Goal: Task Accomplishment & Management: Manage account settings

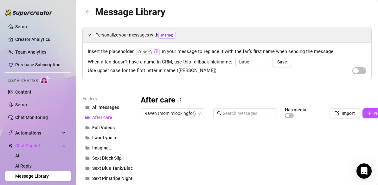
scroll to position [97, 0]
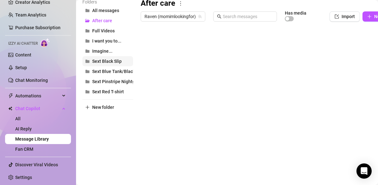
click at [115, 60] on span "Sext Black Slip" at bounding box center [106, 61] width 29 height 5
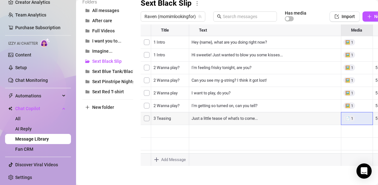
click at [348, 117] on div at bounding box center [274, 94] width 266 height 141
click at [284, 135] on div at bounding box center [274, 94] width 266 height 141
type textarea "Type your message here..."
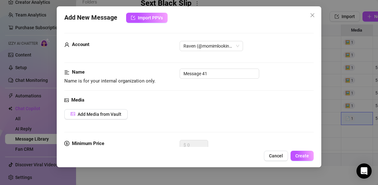
click at [157, 159] on body "Setup Creator Analytics Team Analytics Purchase Subscription Izzy AI Chatter Co…" at bounding box center [189, 92] width 378 height 185
click at [117, 115] on span "Add Media from Vault" at bounding box center [100, 113] width 44 height 5
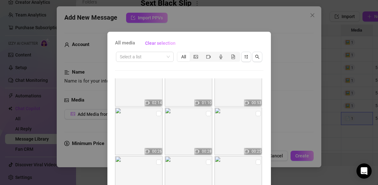
scroll to position [125, 0]
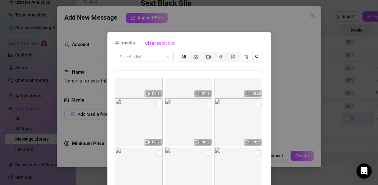
click at [192, 122] on img at bounding box center [188, 121] width 47 height 47
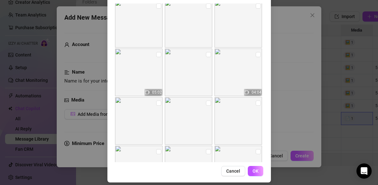
scroll to position [80, 0]
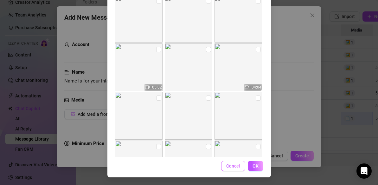
click at [235, 167] on span "Cancel" at bounding box center [233, 165] width 14 height 5
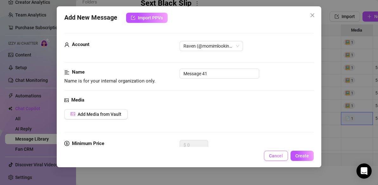
click at [280, 152] on button "Cancel" at bounding box center [276, 155] width 24 height 10
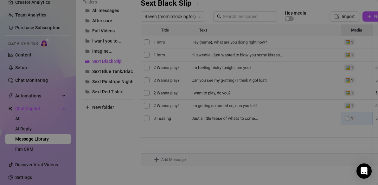
click at [157, 159] on body "Setup Creator Analytics Team Analytics Purchase Subscription Izzy AI Chatter Co…" at bounding box center [189, 92] width 378 height 185
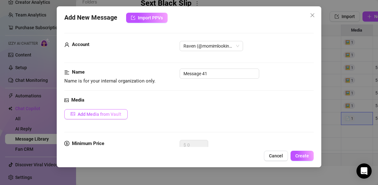
click at [117, 113] on span "Add Media from Vault" at bounding box center [100, 113] width 44 height 5
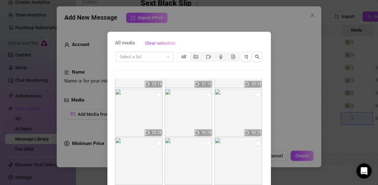
scroll to position [134, 0]
click at [208, 96] on input "checkbox" at bounding box center [208, 95] width 5 height 5
checkbox input "true"
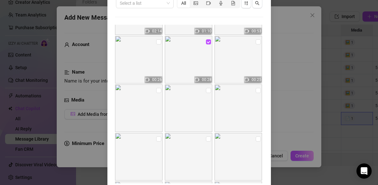
scroll to position [80, 0]
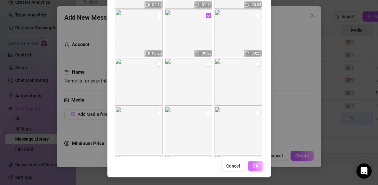
click at [254, 166] on span "OK" at bounding box center [255, 165] width 6 height 5
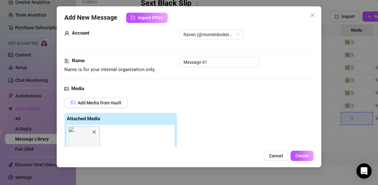
scroll to position [0, 0]
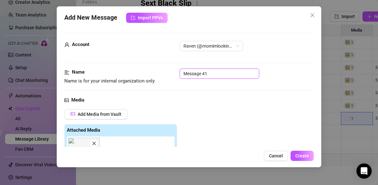
drag, startPoint x: 214, startPoint y: 73, endPoint x: 162, endPoint y: 74, distance: 51.9
click at [162, 74] on div "Name Name is for your internal organization only. Message 41" at bounding box center [188, 76] width 249 height 16
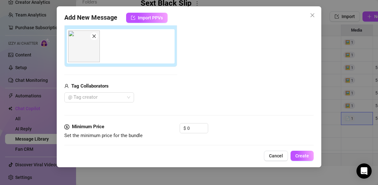
scroll to position [107, 0]
type input "It's just so much fun to tease you!"
drag, startPoint x: 193, startPoint y: 127, endPoint x: 184, endPoint y: 129, distance: 8.3
click at [184, 129] on div "$ 0" at bounding box center [194, 128] width 28 height 10
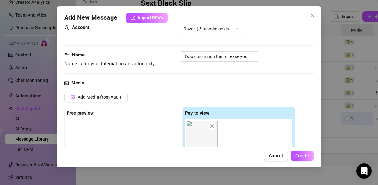
scroll to position [0, 0]
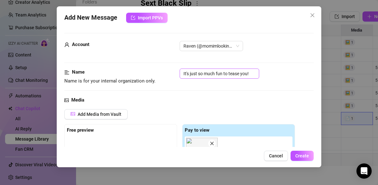
type input "5"
drag, startPoint x: 252, startPoint y: 73, endPoint x: 179, endPoint y: 71, distance: 73.2
click at [179, 71] on div "Name Name is for your internal organization only. It's just so much fun to teas…" at bounding box center [188, 76] width 249 height 16
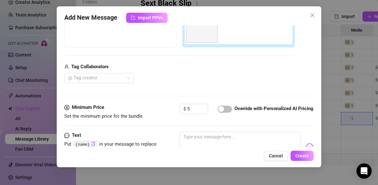
scroll to position [140, 0]
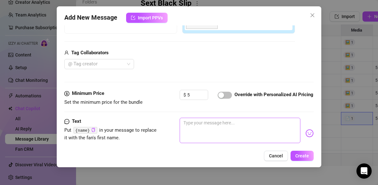
type input "3 Teasing"
click at [224, 123] on textarea at bounding box center [240, 129] width 121 height 25
paste textarea "It's just so much fun to tease you!"
type textarea "It's just so much fun to tease you!"
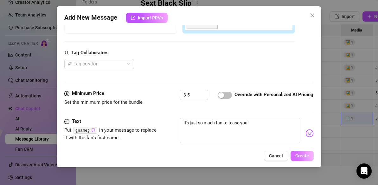
click at [304, 158] on span "Create" at bounding box center [302, 155] width 14 height 5
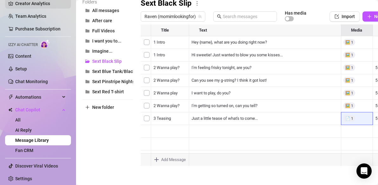
scroll to position [37, 0]
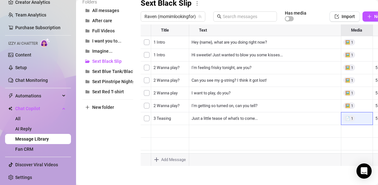
click at [159, 160] on body "Setup Creator Analytics Team Analytics Purchase Subscription Izzy AI Chatter Co…" at bounding box center [189, 92] width 378 height 185
type textarea "Type your message here..."
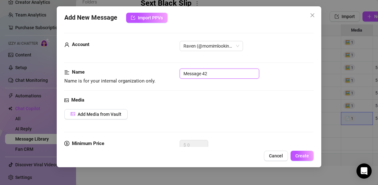
drag, startPoint x: 210, startPoint y: 74, endPoint x: 171, endPoint y: 73, distance: 38.6
click at [171, 73] on div "Name Name is for your internal organization only. Message 42" at bounding box center [188, 76] width 249 height 16
type input "3 Teasing"
click at [112, 113] on span "Add Media from Vault" at bounding box center [100, 113] width 44 height 5
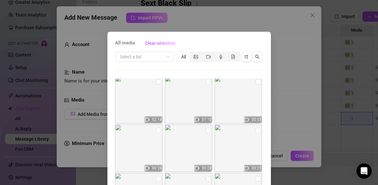
scroll to position [100, 0]
click at [159, 131] on input "checkbox" at bounding box center [158, 129] width 5 height 5
checkbox input "true"
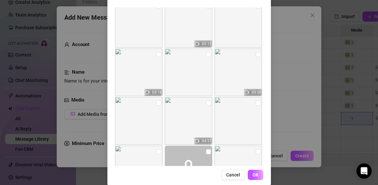
scroll to position [80, 0]
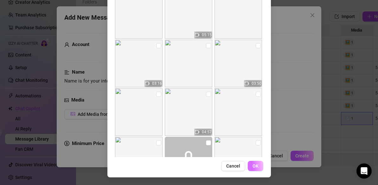
click at [255, 165] on span "OK" at bounding box center [255, 165] width 6 height 5
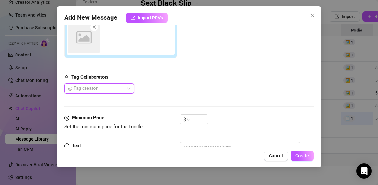
scroll to position [118, 0]
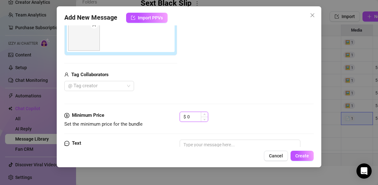
drag, startPoint x: 190, startPoint y: 117, endPoint x: 185, endPoint y: 117, distance: 5.1
click at [185, 117] on div "$ 0" at bounding box center [194, 116] width 28 height 10
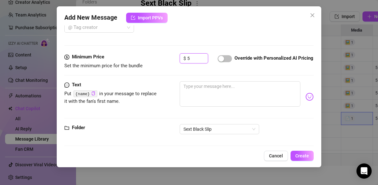
scroll to position [181, 0]
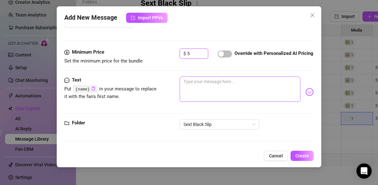
type input "5"
click at [194, 83] on textarea at bounding box center [240, 88] width 121 height 25
type textarea "T"
type textarea "Th"
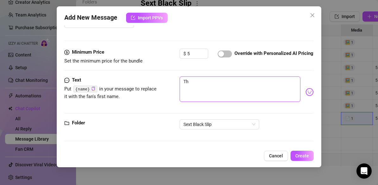
type textarea "Thi"
type textarea "This"
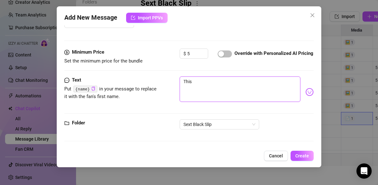
type textarea "This"
type textarea "This t"
type textarea "This to"
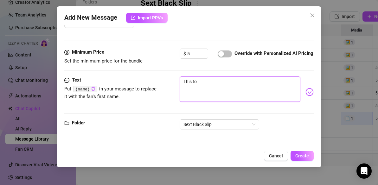
type textarea "This t"
type textarea "This th"
type textarea "This tho"
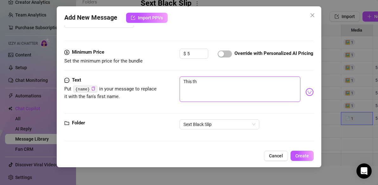
type textarea "This tho"
type textarea "This thon"
type textarea "This thong"
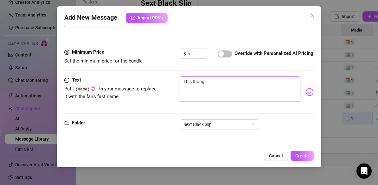
type textarea "This thong"
type textarea "This thong r"
type textarea "This thong re"
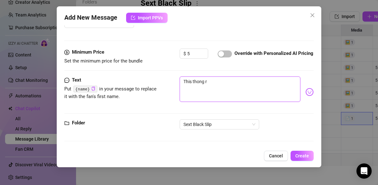
type textarea "This thong re"
type textarea "This thong rel"
type textarea "This thong re"
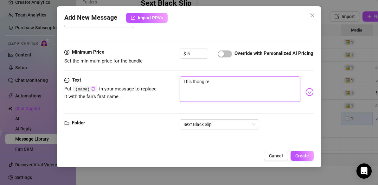
type textarea "This thong rea"
type textarea "This thong real"
type textarea "This thong reall"
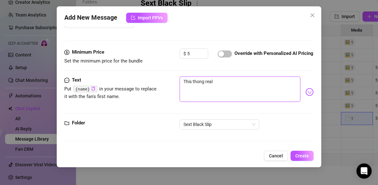
type textarea "This thong reall"
type textarea "This thong really"
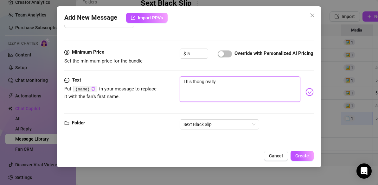
type textarea "This thong really w"
type textarea "This thong really wa"
type textarea "This thong really wan"
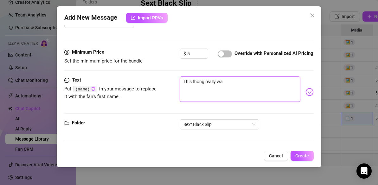
type textarea "This thong really wan"
type textarea "This thong really want"
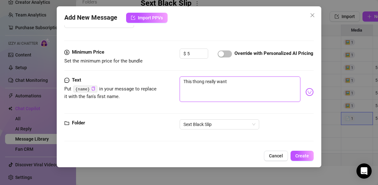
type textarea "This thong really want t"
type textarea "This thong really want to"
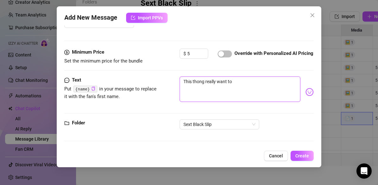
type textarea "This thong really want to"
type textarea "This thong really want to c"
type textarea "This thong really want to co"
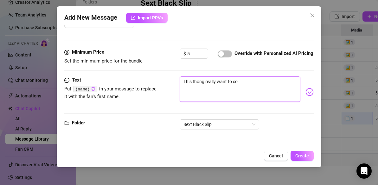
type textarea "This thong really want to com"
type textarea "This thong really want to come"
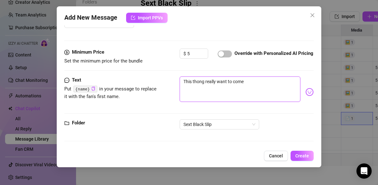
type textarea "This thong really want to come"
type textarea "This thong really want to come o"
type textarea "This thong really want to come of"
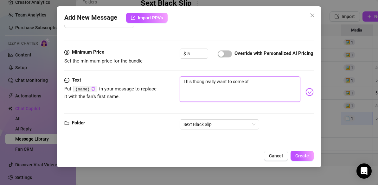
type textarea "This thong really want to come off"
type textarea "This thong really want to come off."
type textarea "This thong really want to come off.."
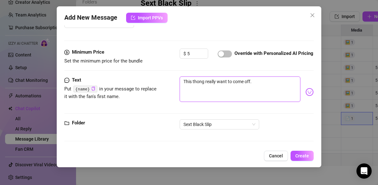
type textarea "This thong really want to come off.."
type textarea "This thong really want to come off..."
click at [300, 156] on span "Create" at bounding box center [302, 155] width 14 height 5
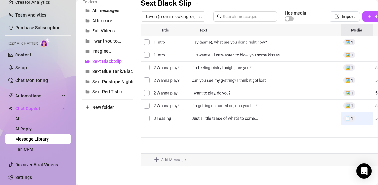
click at [230, 145] on div at bounding box center [274, 94] width 266 height 141
click at [231, 143] on div at bounding box center [274, 94] width 266 height 141
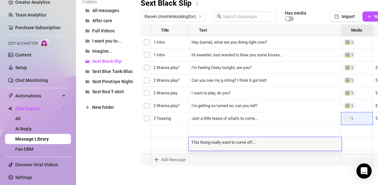
scroll to position [0, 0]
click at [231, 143] on textarea "This thong really want to come off..." at bounding box center [264, 142] width 153 height 6
type textarea "This thong really wants to come off..."
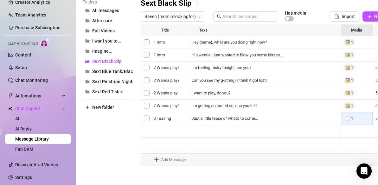
click at [220, 160] on body "Setup Creator Analytics Team Analytics Purchase Subscription Izzy AI Chatter Co…" at bounding box center [189, 92] width 378 height 185
type textarea "Type your message here..."
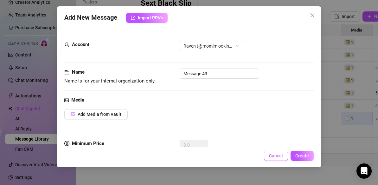
click at [275, 155] on span "Cancel" at bounding box center [276, 155] width 14 height 5
click at [156, 159] on body "Setup Creator Analytics Team Analytics Purchase Subscription Izzy AI Chatter Co…" at bounding box center [189, 92] width 378 height 185
drag, startPoint x: 211, startPoint y: 73, endPoint x: 171, endPoint y: 73, distance: 39.6
click at [171, 73] on div "Name Name is for your internal organization only. Message 43" at bounding box center [188, 76] width 249 height 16
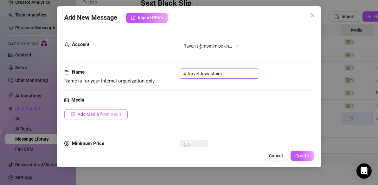
type input "4 Travel downstairs"
click at [99, 111] on button "Add Media from Vault" at bounding box center [95, 114] width 63 height 10
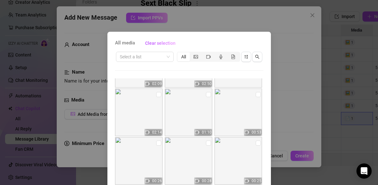
scroll to position [86, 0]
click at [257, 95] on input "checkbox" at bounding box center [258, 94] width 5 height 5
checkbox input "true"
click at [297, 121] on div "All media Clear selection Select a list All 03:02 02:03 00:45 02:09 02:50 02:14…" at bounding box center [189, 92] width 378 height 185
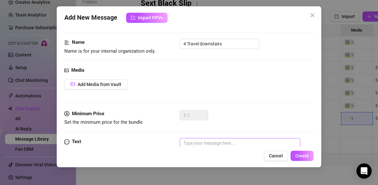
scroll to position [24, 0]
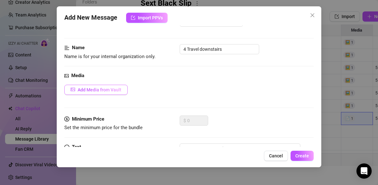
click at [97, 89] on span "Add Media from Vault" at bounding box center [100, 89] width 44 height 5
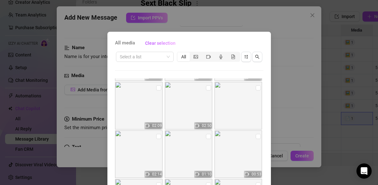
scroll to position [53, 0]
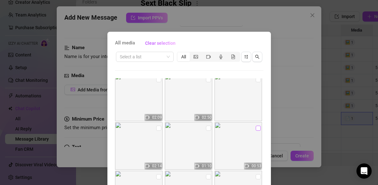
click at [257, 129] on input "checkbox" at bounding box center [258, 127] width 5 height 5
checkbox input "true"
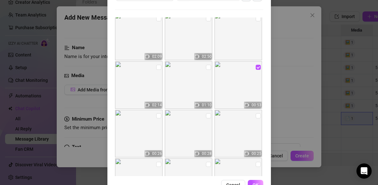
scroll to position [80, 0]
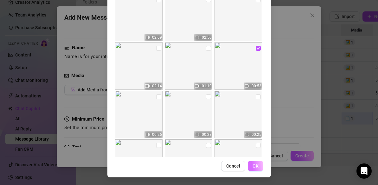
click at [254, 167] on span "OK" at bounding box center [255, 165] width 6 height 5
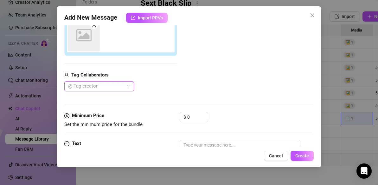
scroll to position [118, 0]
drag, startPoint x: 190, startPoint y: 117, endPoint x: 187, endPoint y: 117, distance: 3.5
click at [187, 117] on input "0" at bounding box center [197, 116] width 21 height 9
click at [190, 118] on input "0" at bounding box center [197, 116] width 21 height 9
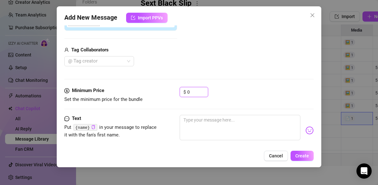
scroll to position [161, 0]
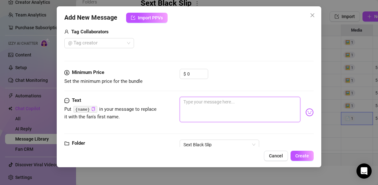
click at [230, 109] on textarea at bounding box center [240, 109] width 121 height 25
type textarea "B"
type textarea "Be"
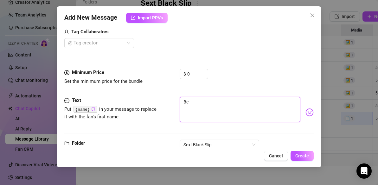
type textarea "Beh"
type textarea "Behi"
type textarea "Behin"
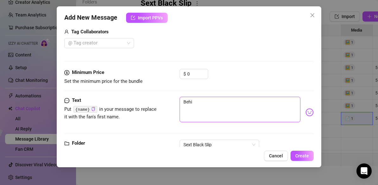
type textarea "Behin"
type textarea "Behind"
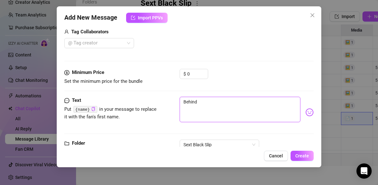
type textarea "Behind t"
type textarea "Behind th"
type textarea "Behind the"
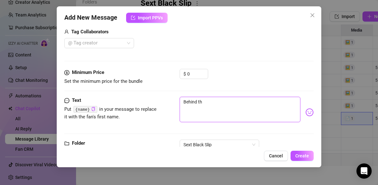
type textarea "Behind the"
type textarea "Behind the s"
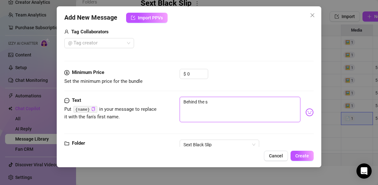
type textarea "Behind the sc"
type textarea "Behind the sce"
type textarea "Behind the scen"
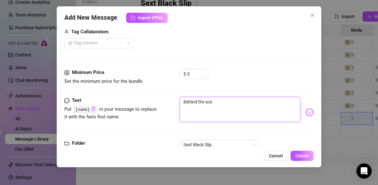
type textarea "Behind the scen"
type textarea "Behind the scene"
type textarea "Behind the scenes"
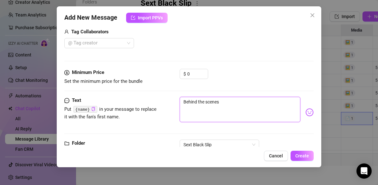
type textarea "Behind the scenes."
type textarea "Behind the scenes.."
type textarea "Behind the scenes..."
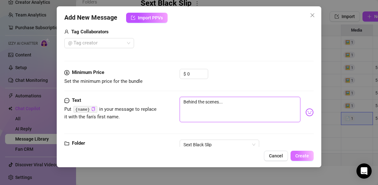
type textarea "Behind the scenes..."
click at [308, 154] on span "Create" at bounding box center [302, 155] width 14 height 5
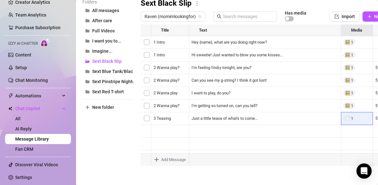
scroll to position [25, 0]
type textarea "Type your message here..."
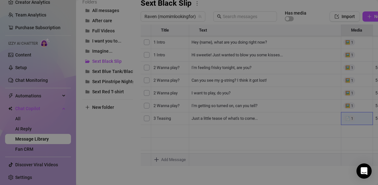
click at [157, 160] on body "Setup Creator Analytics Team Analytics Purchase Subscription Izzy AI Chatter Co…" at bounding box center [189, 92] width 378 height 185
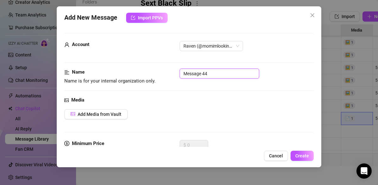
drag, startPoint x: 212, startPoint y: 76, endPoint x: 167, endPoint y: 76, distance: 45.6
click at [167, 76] on div "Name Name is for your internal organization only. Message 44" at bounding box center [188, 76] width 249 height 16
type input "5 Stripping 1"
click at [108, 115] on span "Add Media from Vault" at bounding box center [100, 113] width 44 height 5
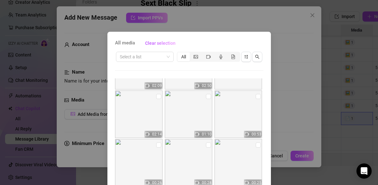
scroll to position [85, 0]
click at [209, 96] on input "checkbox" at bounding box center [208, 95] width 5 height 5
checkbox input "true"
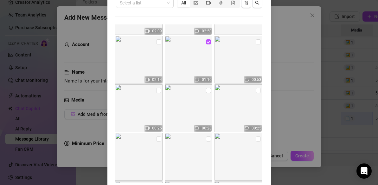
scroll to position [80, 0]
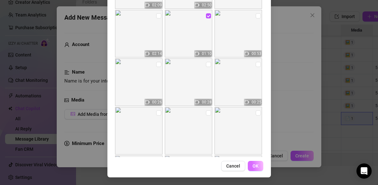
click at [257, 167] on span "OK" at bounding box center [255, 165] width 6 height 5
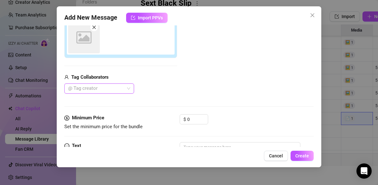
scroll to position [118, 0]
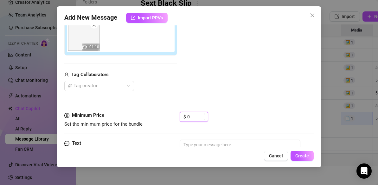
drag, startPoint x: 193, startPoint y: 117, endPoint x: 186, endPoint y: 117, distance: 7.0
click at [186, 117] on div "$ 0" at bounding box center [194, 116] width 28 height 10
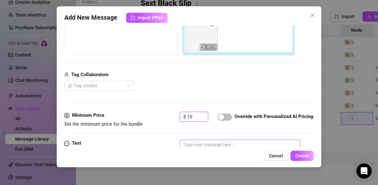
type input "10"
click at [195, 145] on textarea at bounding box center [240, 151] width 121 height 25
type textarea "T"
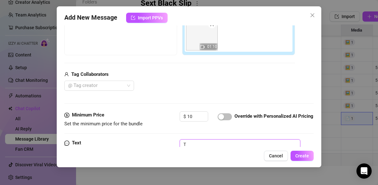
type textarea "Th"
type textarea "The"
type textarea "Ther"
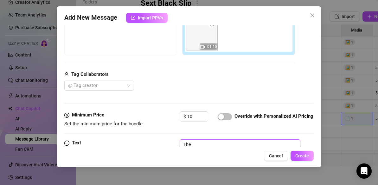
type textarea "Ther"
type textarea "There"
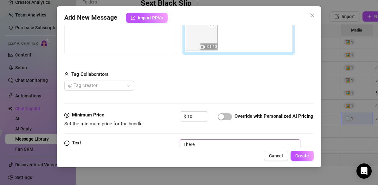
type textarea "There g"
type textarea "There go"
type textarea "There goe"
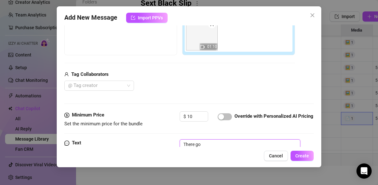
type textarea "There goe"
type textarea "There goes"
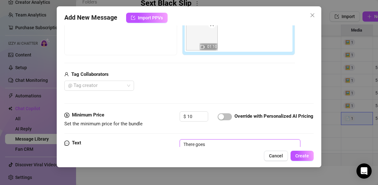
type textarea "There goes m"
type textarea "There goes my"
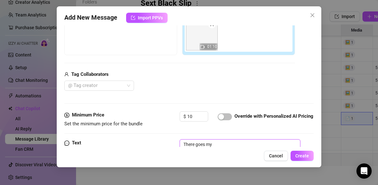
type textarea "There goes my"
type textarea "There goes my d"
type textarea "There goes my dr"
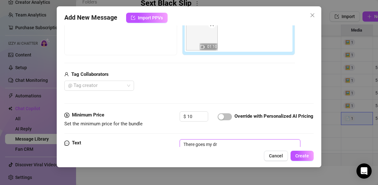
type textarea "There goes my dre"
type textarea "There goes my dres"
type textarea "There goes my dress"
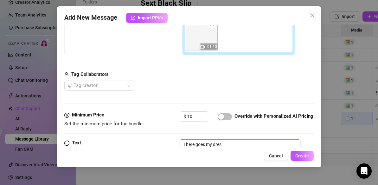
type textarea "There goes my dress"
type textarea "There goes my dress."
type textarea "There goes my dress.."
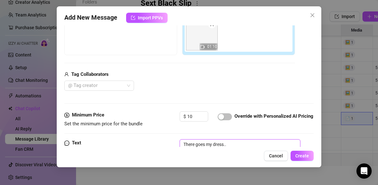
type textarea "There goes my dress..."
click at [307, 157] on span "Create" at bounding box center [302, 155] width 14 height 5
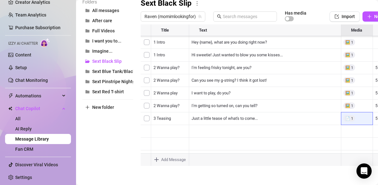
scroll to position [38, 0]
type textarea "Type your message here..."
click at [157, 159] on body "Setup Creator Analytics Team Analytics Purchase Subscription Izzy AI Chatter Co…" at bounding box center [189, 92] width 378 height 185
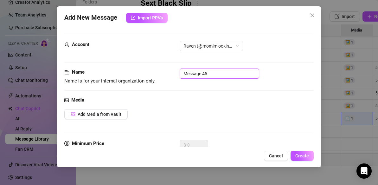
drag, startPoint x: 213, startPoint y: 73, endPoint x: 175, endPoint y: 74, distance: 38.0
click at [175, 74] on div "Name Name is for your internal organization only. Message 45" at bounding box center [188, 76] width 249 height 16
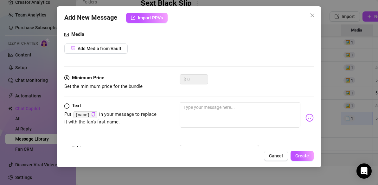
scroll to position [66, 0]
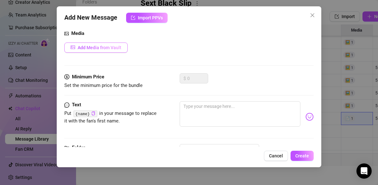
type input "5 Stripping 2"
click at [115, 49] on span "Add Media from Vault" at bounding box center [100, 47] width 44 height 5
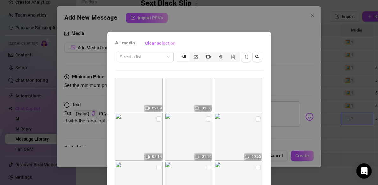
scroll to position [63, 0]
click at [159, 119] on input "checkbox" at bounding box center [158, 118] width 5 height 5
checkbox input "true"
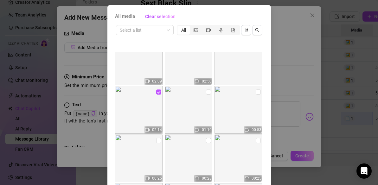
scroll to position [80, 0]
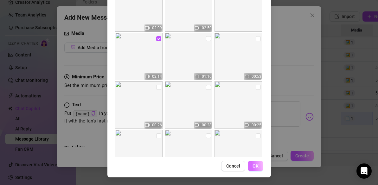
click at [257, 166] on span "OK" at bounding box center [255, 165] width 6 height 5
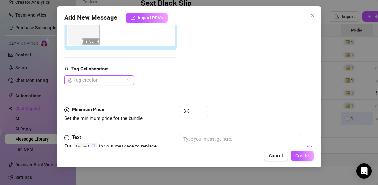
scroll to position [131, 0]
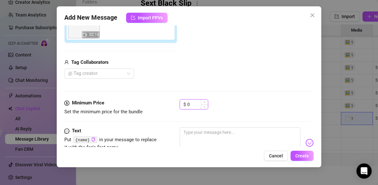
drag, startPoint x: 191, startPoint y: 105, endPoint x: 185, endPoint y: 104, distance: 6.0
click at [185, 104] on div "$ 0" at bounding box center [194, 104] width 28 height 10
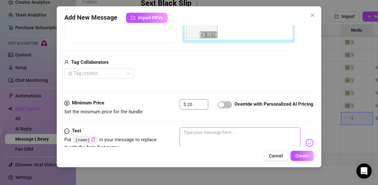
type input "20"
click at [199, 135] on textarea at bounding box center [240, 139] width 121 height 25
type textarea "A"
type textarea "An"
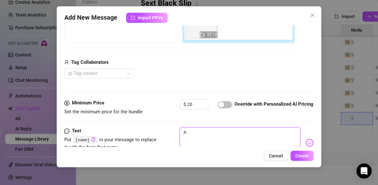
type textarea "An"
type textarea "And"
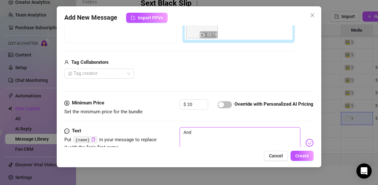
type textarea "And n"
type textarea "And no"
click at [302, 158] on span "Create" at bounding box center [302, 155] width 14 height 5
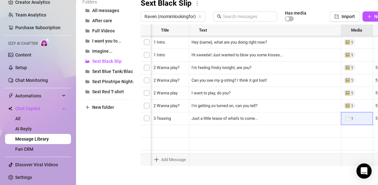
scroll to position [51, 53]
click at [326, 119] on div at bounding box center [274, 94] width 266 height 141
click at [235, 145] on div at bounding box center [274, 94] width 266 height 141
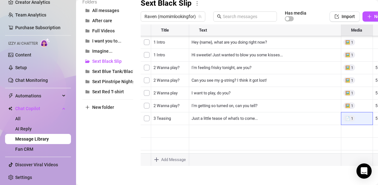
click at [161, 143] on div at bounding box center [274, 94] width 266 height 141
click at [157, 158] on body "Setup Creator Analytics Team Analytics Purchase Subscription Izzy AI Chatter Co…" at bounding box center [189, 92] width 378 height 185
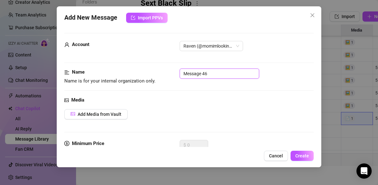
drag, startPoint x: 213, startPoint y: 73, endPoint x: 154, endPoint y: 70, distance: 59.0
click at [154, 70] on div "Name Name is for your internal organization only. Message 46" at bounding box center [188, 76] width 249 height 16
click at [119, 112] on span "Add Media from Vault" at bounding box center [100, 113] width 44 height 5
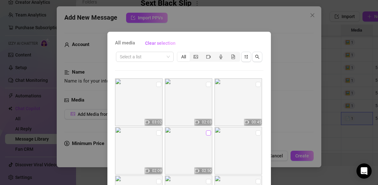
click at [210, 132] on input "checkbox" at bounding box center [208, 132] width 5 height 5
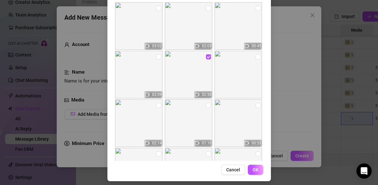
scroll to position [80, 0]
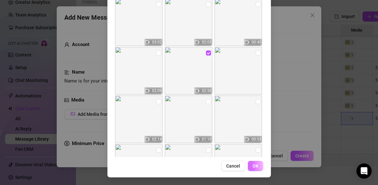
click at [258, 167] on button "OK" at bounding box center [256, 166] width 16 height 10
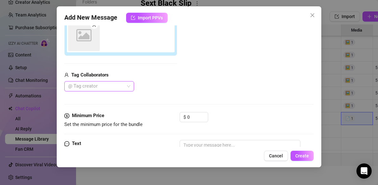
scroll to position [118, 0]
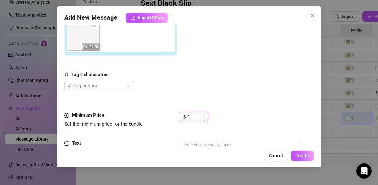
drag, startPoint x: 192, startPoint y: 116, endPoint x: 186, endPoint y: 116, distance: 6.6
click at [186, 116] on div "$ 0" at bounding box center [194, 116] width 28 height 10
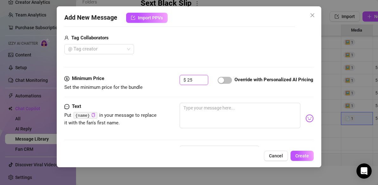
scroll to position [157, 0]
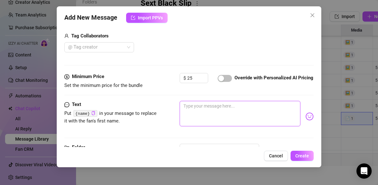
click at [216, 108] on textarea at bounding box center [240, 113] width 121 height 25
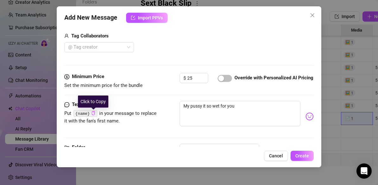
click at [93, 114] on icon "copy" at bounding box center [93, 113] width 4 height 4
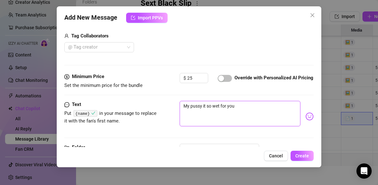
click at [241, 104] on textarea "My pussy it so wet for you" at bounding box center [240, 113] width 121 height 25
paste textarea "{name}"
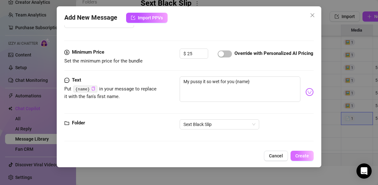
click at [305, 157] on span "Create" at bounding box center [302, 155] width 14 height 5
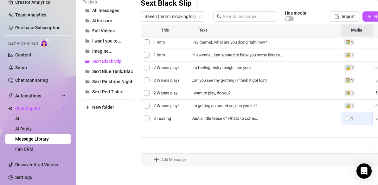
scroll to position [37, 0]
click at [157, 159] on body "Setup Creator Analytics Team Analytics Purchase Subscription Izzy AI Chatter Co…" at bounding box center [189, 92] width 378 height 185
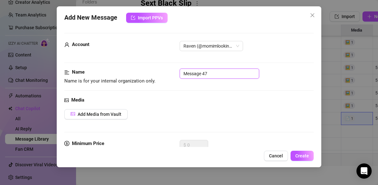
drag, startPoint x: 211, startPoint y: 71, endPoint x: 159, endPoint y: 72, distance: 52.3
click at [159, 72] on div "Name Name is for your internal organization only. Message 47" at bounding box center [188, 76] width 249 height 16
click at [92, 116] on span "Add Media from Vault" at bounding box center [100, 113] width 44 height 5
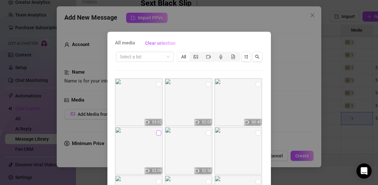
click at [159, 133] on input "checkbox" at bounding box center [158, 132] width 5 height 5
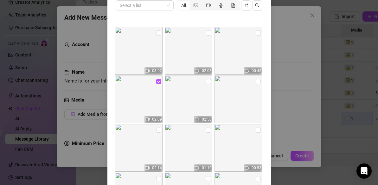
scroll to position [80, 0]
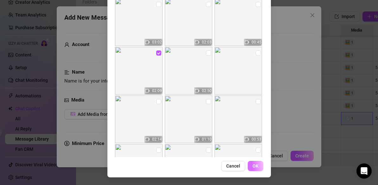
click at [257, 167] on span "OK" at bounding box center [255, 165] width 6 height 5
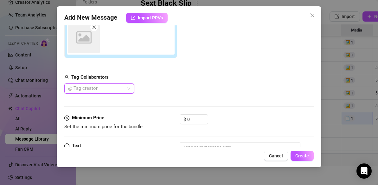
scroll to position [118, 0]
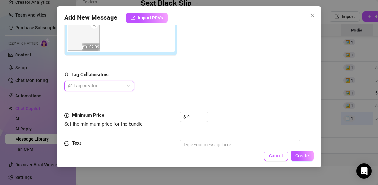
click at [279, 155] on span "Cancel" at bounding box center [276, 155] width 14 height 5
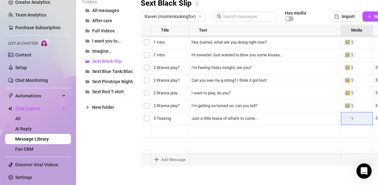
click at [148, 144] on div at bounding box center [274, 94] width 266 height 141
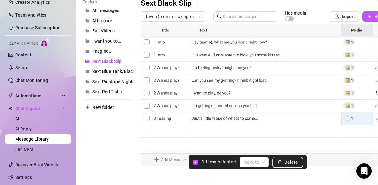
click at [147, 130] on div at bounding box center [274, 94] width 266 height 141
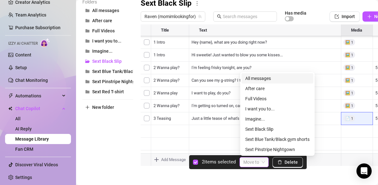
click at [263, 163] on span at bounding box center [254, 161] width 22 height 9
click at [263, 162] on span at bounding box center [254, 161] width 22 height 9
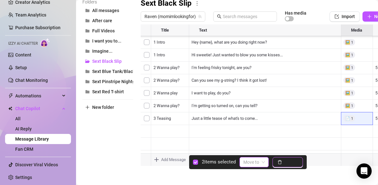
click at [286, 161] on span "Delete" at bounding box center [290, 161] width 13 height 5
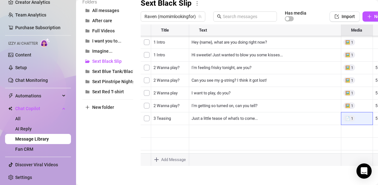
scroll to position [38, 0]
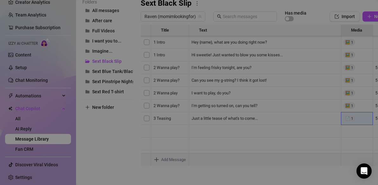
click at [158, 160] on body "Setup Creator Analytics Team Analytics Purchase Subscription Izzy AI Chatter Co…" at bounding box center [189, 92] width 378 height 185
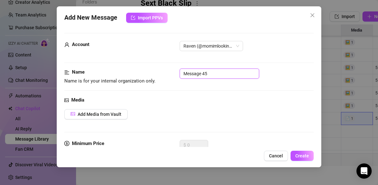
drag, startPoint x: 215, startPoint y: 73, endPoint x: 172, endPoint y: 74, distance: 42.5
click at [172, 74] on div "Name Name is for your internal organization only. Message 45" at bounding box center [188, 76] width 249 height 16
click at [99, 116] on span "Add Media from Vault" at bounding box center [100, 113] width 44 height 5
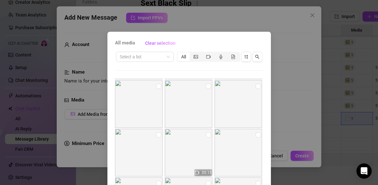
scroll to position [287, 0]
click at [209, 88] on input "checkbox" at bounding box center [208, 87] width 5 height 5
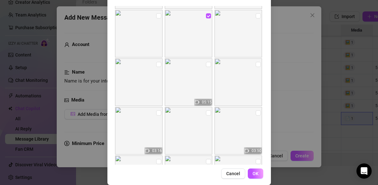
scroll to position [80, 0]
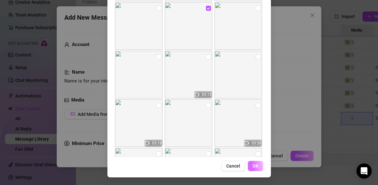
click at [254, 166] on span "OK" at bounding box center [255, 165] width 6 height 5
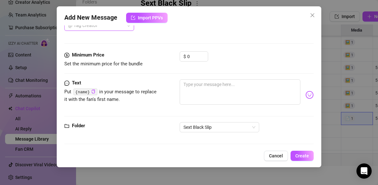
scroll to position [181, 0]
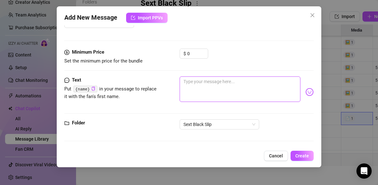
click at [212, 86] on textarea at bounding box center [240, 88] width 121 height 25
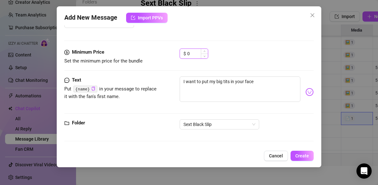
drag, startPoint x: 190, startPoint y: 53, endPoint x: 186, endPoint y: 53, distance: 3.8
click at [186, 53] on div "$ 0" at bounding box center [194, 53] width 28 height 10
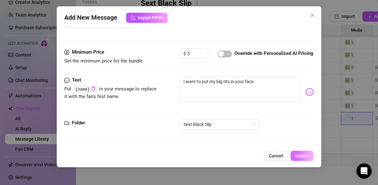
click at [301, 153] on span "Create" at bounding box center [302, 155] width 14 height 5
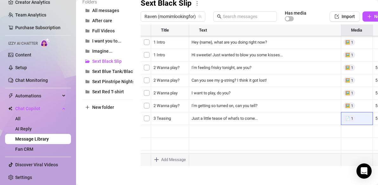
click at [176, 132] on div at bounding box center [274, 94] width 266 height 141
click at [175, 132] on div at bounding box center [274, 94] width 266 height 141
click at [174, 128] on textarea "6 Stripping" at bounding box center [169, 129] width 39 height 6
click at [174, 130] on textarea "6 Stripping" at bounding box center [169, 129] width 39 height 6
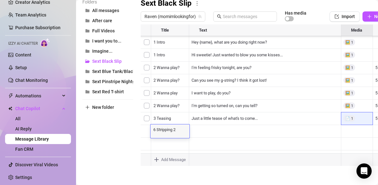
click at [161, 159] on body "Setup Creator Analytics Team Analytics Purchase Subscription Izzy AI Chatter Co…" at bounding box center [189, 92] width 378 height 185
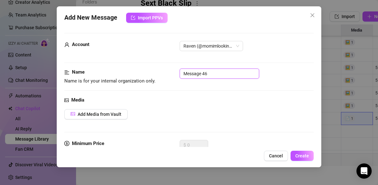
drag, startPoint x: 210, startPoint y: 75, endPoint x: 153, endPoint y: 77, distance: 57.3
click at [153, 77] on div "Name Name is for your internal organization only. Message 46" at bounding box center [188, 76] width 249 height 16
click at [104, 114] on span "Add Media from Vault" at bounding box center [100, 113] width 44 height 5
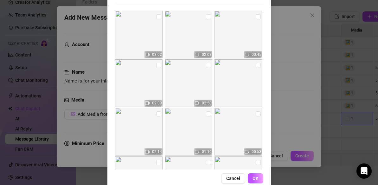
scroll to position [68, 0]
click at [159, 113] on input "checkbox" at bounding box center [158, 113] width 5 height 5
click at [255, 179] on span "OK" at bounding box center [255, 177] width 6 height 5
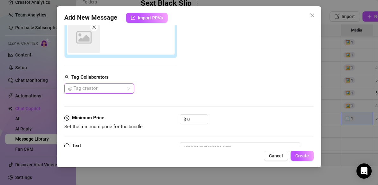
scroll to position [118, 0]
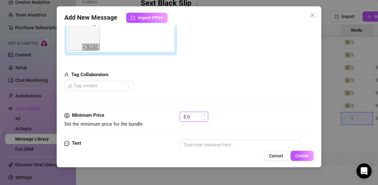
drag, startPoint x: 192, startPoint y: 118, endPoint x: 186, endPoint y: 118, distance: 6.7
click at [186, 118] on div "$ 0" at bounding box center [194, 116] width 28 height 10
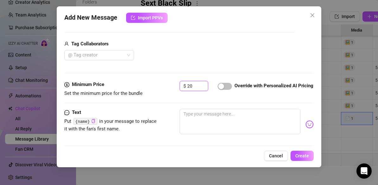
scroll to position [151, 0]
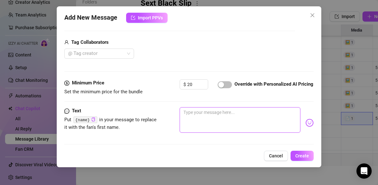
click at [199, 113] on textarea at bounding box center [240, 119] width 121 height 25
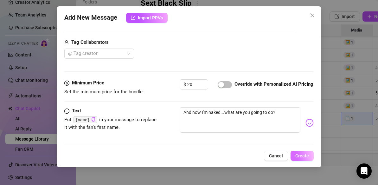
click at [308, 155] on span "Create" at bounding box center [302, 155] width 14 height 5
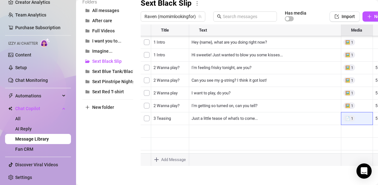
scroll to position [51, 0]
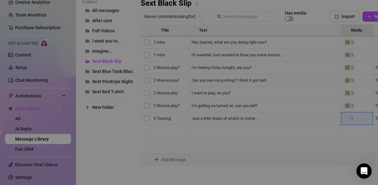
click at [155, 159] on body "Setup Creator Analytics Team Analytics Purchase Subscription Izzy AI Chatter Co…" at bounding box center [189, 92] width 378 height 185
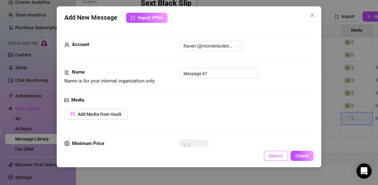
click at [282, 153] on span "Cancel" at bounding box center [276, 155] width 14 height 5
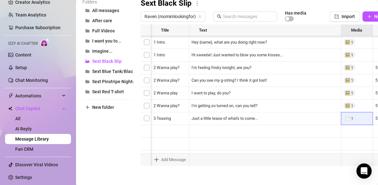
scroll to position [51, 24]
click at [355, 143] on div at bounding box center [274, 94] width 266 height 141
click at [256, 173] on main "Message Library Personalize your messages with {name} Insert the placeholder {n…" at bounding box center [227, 43] width 302 height 281
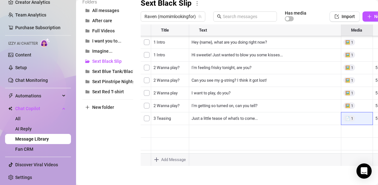
click at [156, 160] on body "Setup Creator Analytics Team Analytics Purchase Subscription Izzy AI Chatter Co…" at bounding box center [189, 92] width 378 height 185
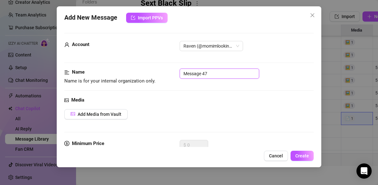
drag, startPoint x: 212, startPoint y: 74, endPoint x: 136, endPoint y: 76, distance: 76.0
click at [136, 76] on div "Name Name is for your internal organization only. Message 47" at bounding box center [188, 76] width 249 height 16
click at [276, 156] on span "Cancel" at bounding box center [276, 155] width 14 height 5
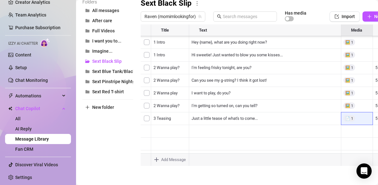
click at [155, 132] on div at bounding box center [274, 94] width 266 height 141
click at [155, 131] on div at bounding box center [274, 94] width 266 height 141
click at [155, 131] on textarea "6 Stripping 2" at bounding box center [169, 129] width 39 height 6
click at [155, 143] on div at bounding box center [274, 94] width 266 height 141
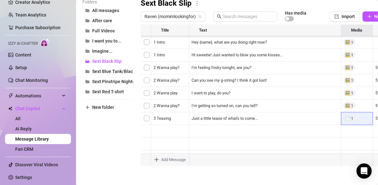
click at [155, 143] on div at bounding box center [274, 94] width 266 height 141
click at [155, 143] on textarea "6 Stripping 2" at bounding box center [169, 142] width 39 height 6
click at [157, 161] on body "Setup Creator Analytics Team Analytics Purchase Subscription Izzy AI Chatter Co…" at bounding box center [189, 92] width 378 height 185
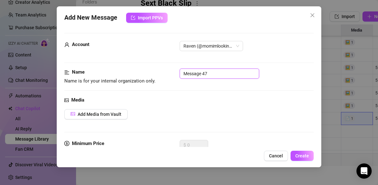
drag, startPoint x: 211, startPoint y: 75, endPoint x: 176, endPoint y: 73, distance: 34.9
click at [176, 73] on div "Name Name is for your internal organization only. Message 47" at bounding box center [188, 76] width 249 height 16
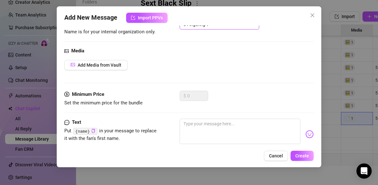
scroll to position [51, 0]
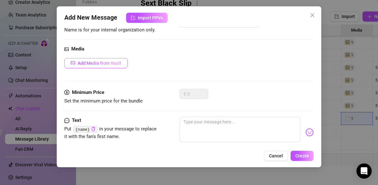
click at [115, 62] on span "Add Media from Vault" at bounding box center [100, 62] width 44 height 5
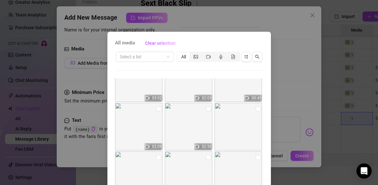
scroll to position [24, 0]
click at [209, 110] on input "checkbox" at bounding box center [208, 108] width 5 height 5
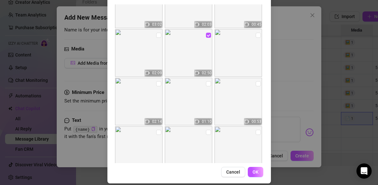
scroll to position [80, 0]
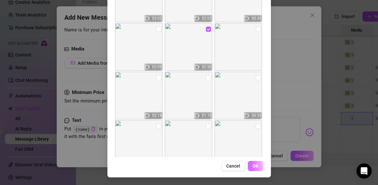
click at [258, 165] on span "OK" at bounding box center [255, 165] width 6 height 5
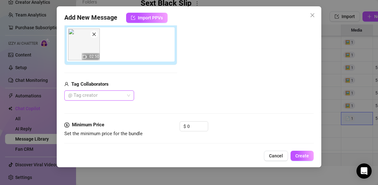
scroll to position [125, 0]
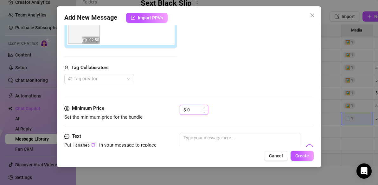
drag, startPoint x: 193, startPoint y: 110, endPoint x: 184, endPoint y: 110, distance: 9.2
click at [184, 110] on div "$ 0" at bounding box center [194, 109] width 28 height 10
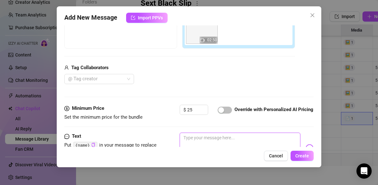
click at [206, 141] on textarea at bounding box center [240, 144] width 121 height 25
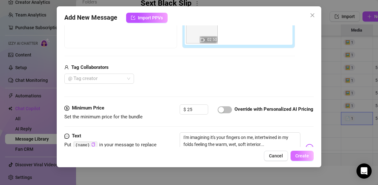
click at [299, 155] on span "Create" at bounding box center [302, 155] width 14 height 5
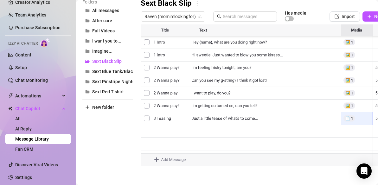
scroll to position [76, 0]
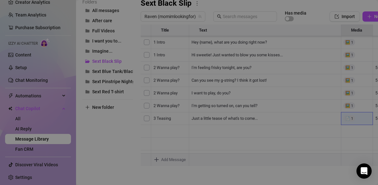
click at [157, 159] on body "Setup Creator Analytics Team Analytics Purchase Subscription Izzy AI Chatter Co…" at bounding box center [189, 92] width 378 height 185
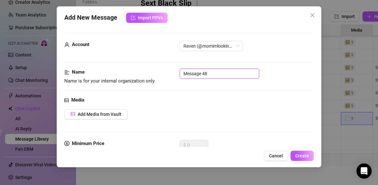
drag, startPoint x: 213, startPoint y: 71, endPoint x: 169, endPoint y: 75, distance: 43.9
click at [169, 75] on div "Name Name is for your internal organization only. Message 48" at bounding box center [188, 76] width 249 height 16
click at [120, 114] on span "Add Media from Vault" at bounding box center [100, 113] width 44 height 5
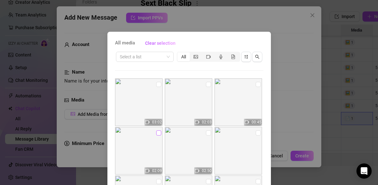
click at [160, 132] on input "checkbox" at bounding box center [158, 132] width 5 height 5
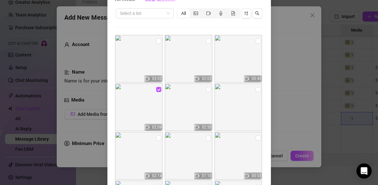
scroll to position [80, 0]
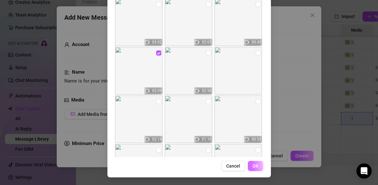
click at [259, 165] on button "OK" at bounding box center [256, 166] width 16 height 10
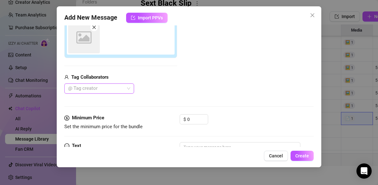
scroll to position [118, 0]
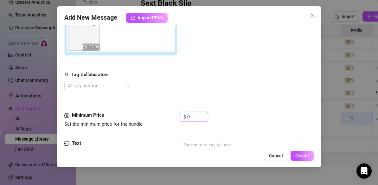
drag, startPoint x: 191, startPoint y: 118, endPoint x: 185, endPoint y: 118, distance: 6.3
click at [185, 118] on div "$ 0" at bounding box center [194, 116] width 28 height 10
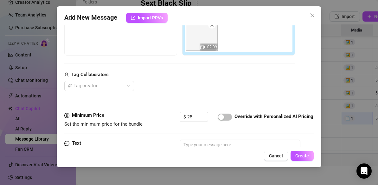
click at [193, 147] on div "Add New Message Import PPVs Account Raven (@momimlookingfor) Name Name is for y…" at bounding box center [189, 86] width 264 height 161
click at [193, 144] on textarea at bounding box center [240, 151] width 121 height 25
click at [307, 156] on span "Create" at bounding box center [302, 155] width 14 height 5
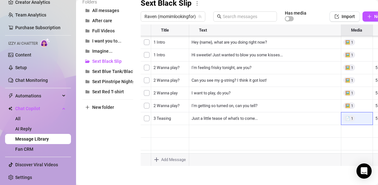
scroll to position [89, 0]
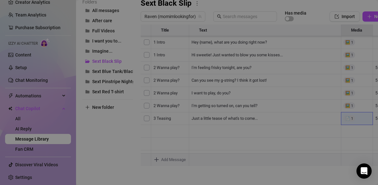
click at [157, 159] on body "Setup Creator Analytics Team Analytics Purchase Subscription Izzy AI Chatter Co…" at bounding box center [189, 92] width 378 height 185
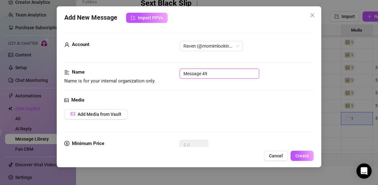
drag, startPoint x: 218, startPoint y: 76, endPoint x: 180, endPoint y: 69, distance: 38.6
click at [180, 69] on input "Message 49" at bounding box center [219, 73] width 79 height 10
click at [114, 113] on span "Add Media from Vault" at bounding box center [100, 113] width 44 height 5
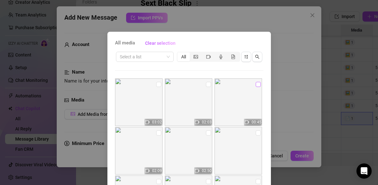
click at [257, 85] on input "checkbox" at bounding box center [258, 84] width 5 height 5
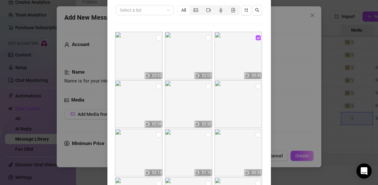
scroll to position [80, 0]
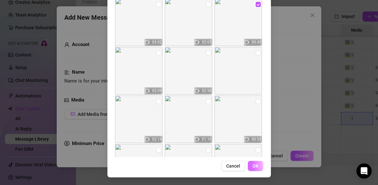
click at [255, 167] on span "OK" at bounding box center [255, 165] width 6 height 5
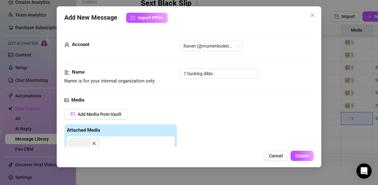
scroll to position [118, 0]
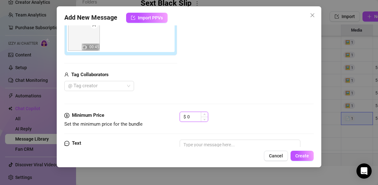
drag, startPoint x: 190, startPoint y: 117, endPoint x: 187, endPoint y: 117, distance: 3.5
click at [187, 117] on input "0" at bounding box center [197, 116] width 21 height 9
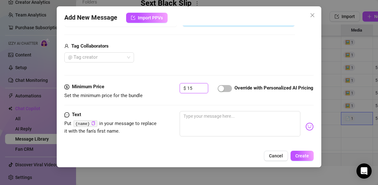
scroll to position [149, 0]
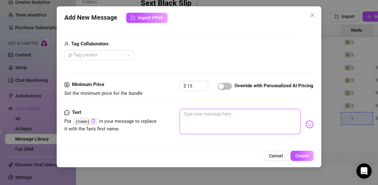
click at [212, 115] on textarea at bounding box center [240, 121] width 121 height 25
click at [195, 115] on textarea "Watch how good I am with my mouth" at bounding box center [240, 121] width 121 height 25
click at [256, 114] on textarea "See how good I am with my mouth" at bounding box center [240, 121] width 121 height 25
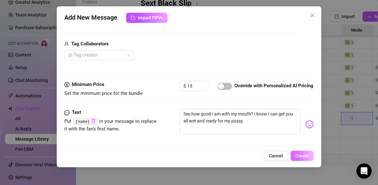
click at [305, 153] on span "Create" at bounding box center [302, 155] width 14 height 5
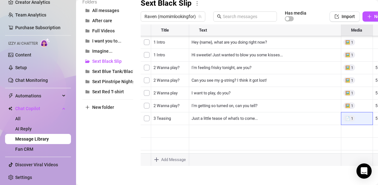
scroll to position [101, 0]
click at [157, 160] on body "Setup Creator Analytics Team Analytics Purchase Subscription Izzy AI Chatter Co…" at bounding box center [189, 92] width 378 height 185
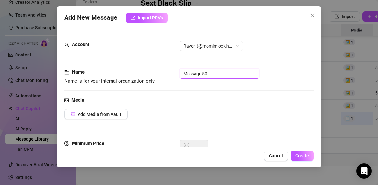
drag, startPoint x: 211, startPoint y: 75, endPoint x: 168, endPoint y: 77, distance: 42.5
click at [168, 77] on div "Name Name is for your internal organization only. Message 50" at bounding box center [188, 76] width 249 height 16
click at [117, 113] on span "Add Media from Vault" at bounding box center [100, 113] width 44 height 5
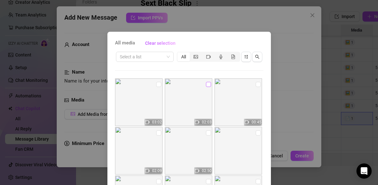
click at [208, 84] on input "checkbox" at bounding box center [208, 84] width 5 height 5
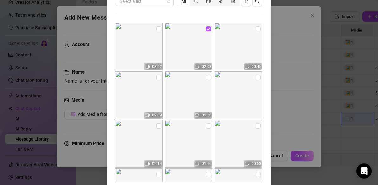
scroll to position [80, 0]
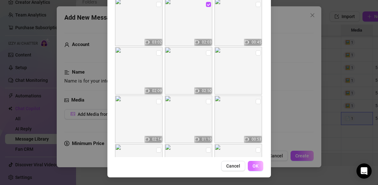
click at [251, 166] on button "OK" at bounding box center [256, 166] width 16 height 10
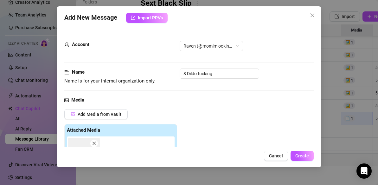
scroll to position [118, 0]
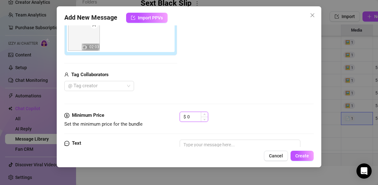
drag, startPoint x: 190, startPoint y: 117, endPoint x: 182, endPoint y: 117, distance: 8.2
click at [182, 117] on div "$ 0" at bounding box center [194, 116] width 28 height 10
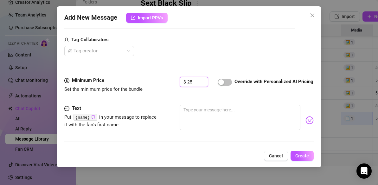
scroll to position [157, 0]
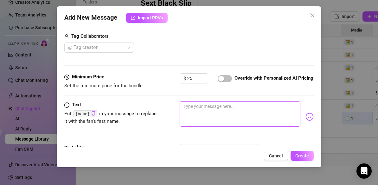
click at [196, 108] on textarea at bounding box center [240, 113] width 121 height 25
drag, startPoint x: 238, startPoint y: 107, endPoint x: 234, endPoint y: 107, distance: 3.8
click at [234, 107] on textarea "I am getting so close baby, tell me when you’re ready" at bounding box center [240, 113] width 121 height 25
click at [289, 108] on textarea "I am getting so close baby! Tell me when you’re ready" at bounding box center [240, 113] width 121 height 25
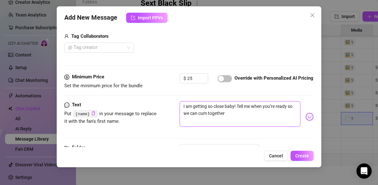
drag, startPoint x: 235, startPoint y: 107, endPoint x: 226, endPoint y: 107, distance: 8.6
click at [226, 107] on textarea "I am getting so close baby! Tell me when you’re ready so we can cum together" at bounding box center [240, 113] width 121 height 25
paste textarea "{name}"
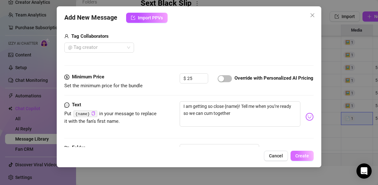
click at [308, 155] on span "Create" at bounding box center [302, 155] width 14 height 5
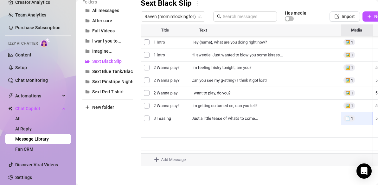
scroll to position [114, 0]
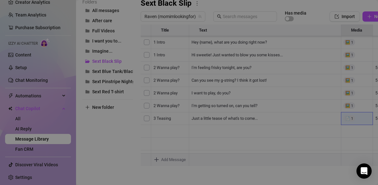
click at [156, 159] on body "Setup Creator Analytics Team Analytics Purchase Subscription Izzy AI Chatter Co…" at bounding box center [189, 92] width 378 height 185
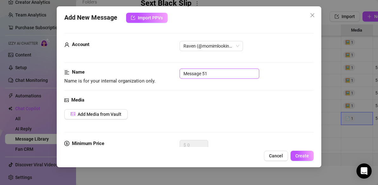
drag, startPoint x: 226, startPoint y: 73, endPoint x: 164, endPoint y: 73, distance: 61.7
click at [164, 73] on div "Name Name is for your internal organization only. Message 51" at bounding box center [188, 76] width 249 height 16
click at [113, 116] on span "Add Media from Vault" at bounding box center [100, 113] width 44 height 5
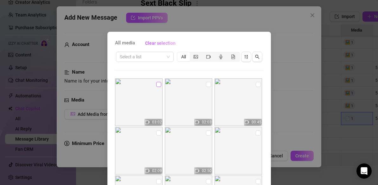
click at [158, 85] on input "checkbox" at bounding box center [158, 84] width 5 height 5
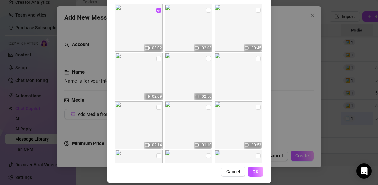
scroll to position [80, 0]
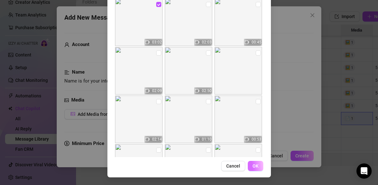
click at [256, 164] on span "OK" at bounding box center [255, 165] width 6 height 5
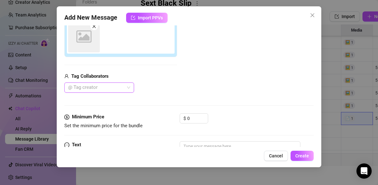
scroll to position [118, 0]
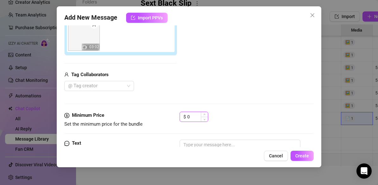
drag, startPoint x: 194, startPoint y: 116, endPoint x: 184, endPoint y: 116, distance: 10.1
click at [184, 116] on div "$ 0" at bounding box center [194, 116] width 28 height 10
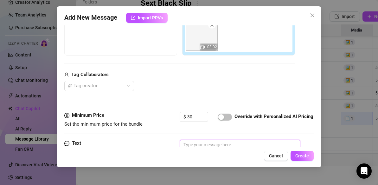
click at [191, 144] on textarea at bounding box center [240, 151] width 121 height 25
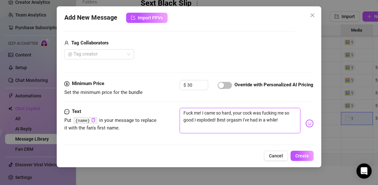
scroll to position [181, 0]
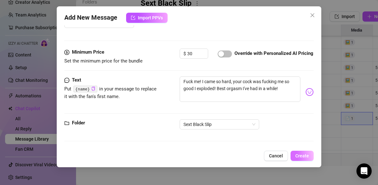
click at [301, 156] on span "Create" at bounding box center [302, 155] width 14 height 5
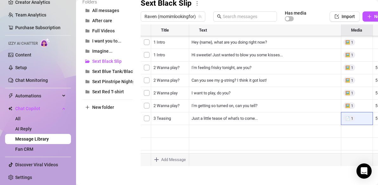
click at [155, 159] on body "Setup Creator Analytics Team Analytics Purchase Subscription Izzy AI Chatter Co…" at bounding box center [189, 92] width 378 height 185
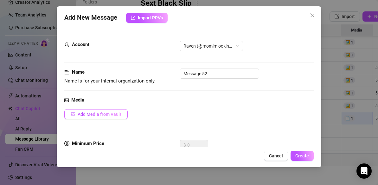
click at [104, 112] on span "Add Media from Vault" at bounding box center [100, 113] width 44 height 5
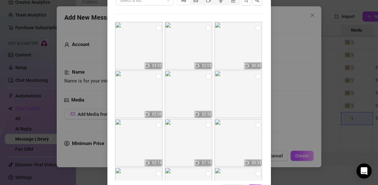
scroll to position [80, 0]
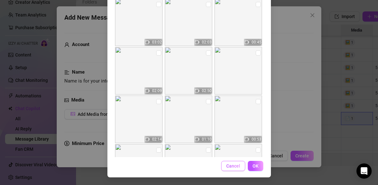
click at [237, 165] on span "Cancel" at bounding box center [233, 165] width 14 height 5
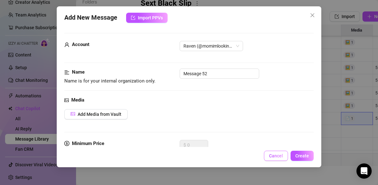
click at [284, 152] on button "Cancel" at bounding box center [276, 155] width 24 height 10
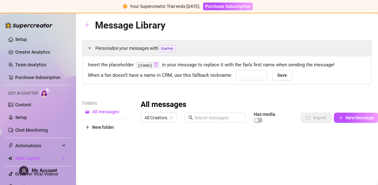
type input "babe"
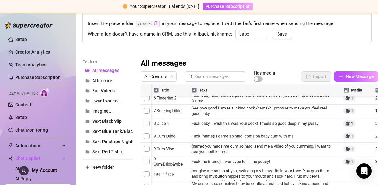
scroll to position [41, 0]
click at [113, 122] on span "Sext Black Slip" at bounding box center [106, 121] width 29 height 5
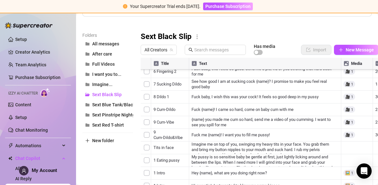
scroll to position [101, 0]
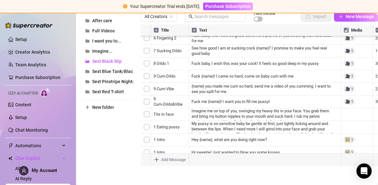
click at [157, 159] on body "Your Supercreator Trial ends [DATE]. Purchase Subscription Setup Creator Analyt…" at bounding box center [189, 92] width 378 height 185
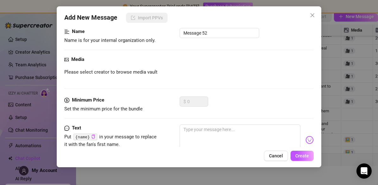
scroll to position [0, 0]
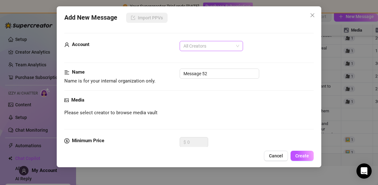
click at [240, 44] on div "All Creators" at bounding box center [211, 46] width 63 height 10
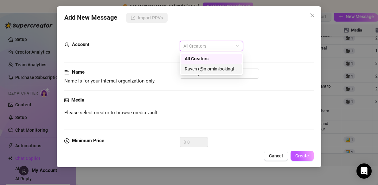
click at [207, 69] on div "Raven (@momimlookingfor)" at bounding box center [211, 68] width 53 height 7
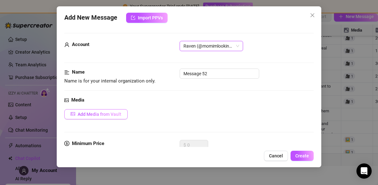
click at [108, 112] on span "Add Media from Vault" at bounding box center [100, 113] width 44 height 5
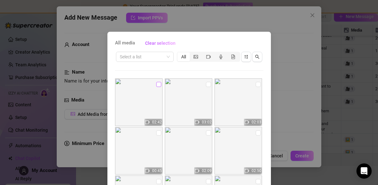
click at [158, 85] on input "checkbox" at bounding box center [158, 84] width 5 height 5
checkbox input "true"
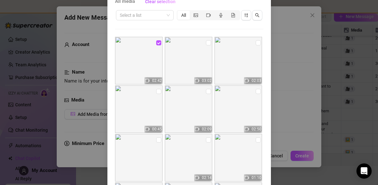
scroll to position [80, 0]
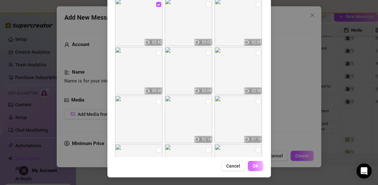
click at [257, 166] on span "OK" at bounding box center [255, 165] width 6 height 5
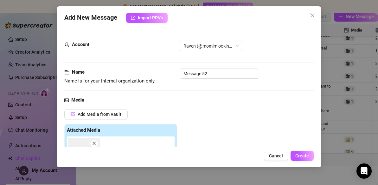
scroll to position [118, 0]
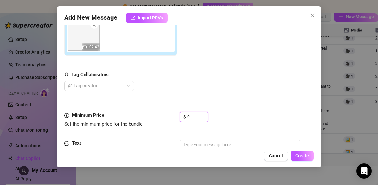
drag, startPoint x: 193, startPoint y: 117, endPoint x: 183, endPoint y: 117, distance: 10.1
click at [183, 117] on div "$ 0" at bounding box center [194, 116] width 28 height 10
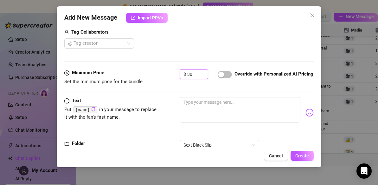
scroll to position [161, 0]
type input "30"
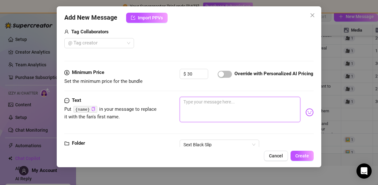
click at [216, 106] on textarea at bounding box center [240, 109] width 121 height 25
type textarea "G"
type textarea "Go"
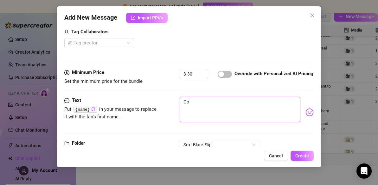
type textarea "G"
type textarea "Type your message here..."
type textarea "O"
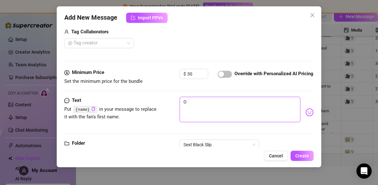
type textarea "Om"
type textarea "Omg"
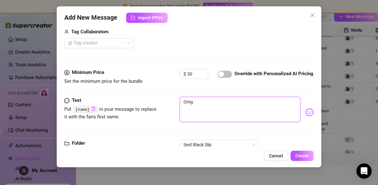
type textarea "Omg"
type textarea "Omg t"
type textarea "Omg th"
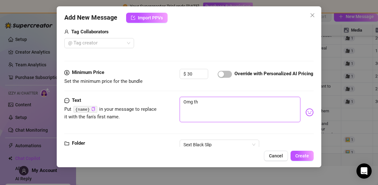
type textarea "Omg tha"
type textarea "Omg that"
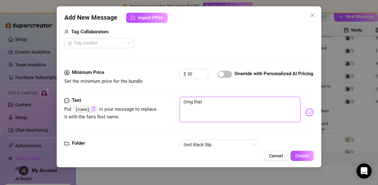
type textarea "Omg that"
type textarea "Omg that w"
type textarea "Omg that wa"
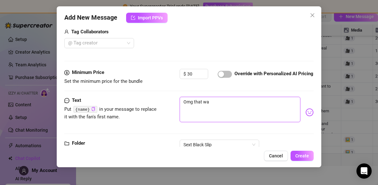
type textarea "Omg that was"
type textarea "Omg that was s"
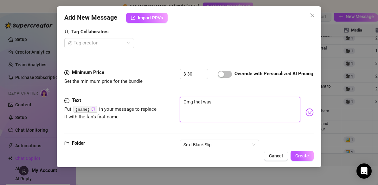
type textarea "Omg that was s"
type textarea "Omg that was so"
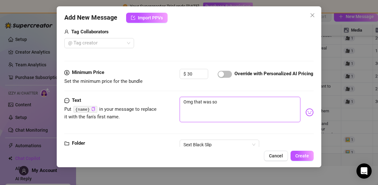
type textarea "Omg that was so g"
type textarea "Omg that was so go"
type textarea "Omg that was so goo"
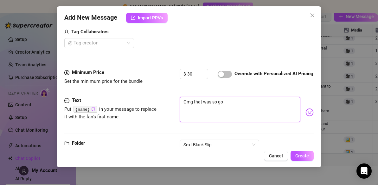
type textarea "Omg that was so goo"
type textarea "Omg that was so good"
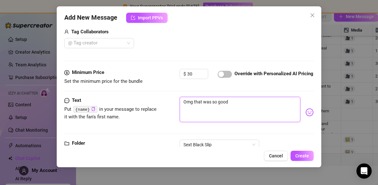
type textarea "Omg that was so good b"
type textarea "Omg that was so good ba"
type textarea "Omg that was so good bay"
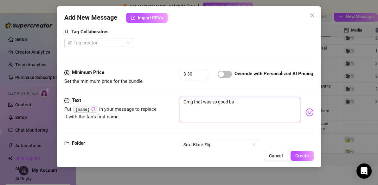
type textarea "Omg that was so good bay"
type textarea "Omg that was so good ba"
type textarea "Omg that was so good bab"
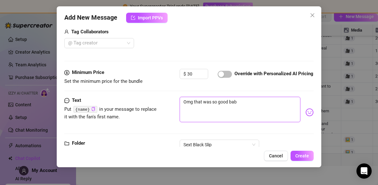
type textarea "Omg that was so good baby"
type textarea "Omg that was so good baby!"
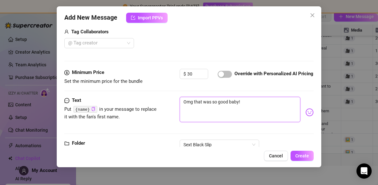
type textarea "Omg that was so good baby!"
type textarea "Omg that was so good baby! T"
type textarea "Omg that was so good baby! Th"
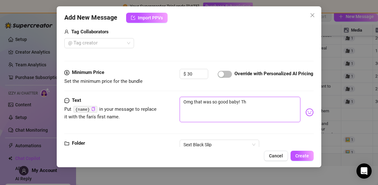
type textarea "Omg that was so good baby! The"
type textarea "Omg that was so good baby! The w"
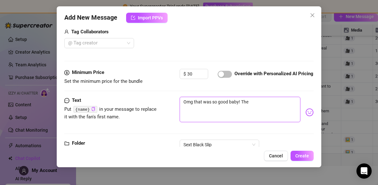
type textarea "Omg that was so good baby! The w"
type textarea "Omg that was so good baby! The wa"
type textarea "Omg that was so good baby! The way"
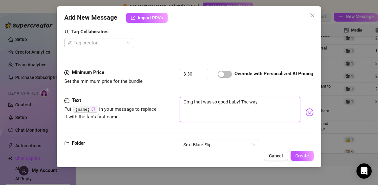
type textarea "Omg that was so good baby! The way"
type textarea "Omg that was so good baby! The way y"
type textarea "Omg that was so good baby! The way yo"
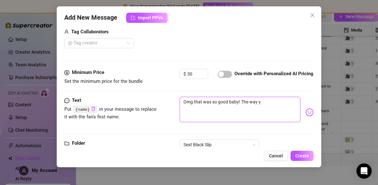
type textarea "Omg that was so good baby! The way yo"
type textarea "Omg that was so good baby! The way you"
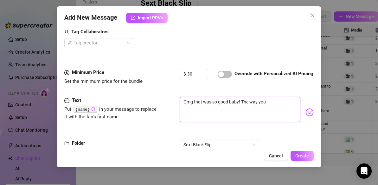
type textarea "Omg that was so good baby! The way you"
type textarea "Omg that was so good baby! The way you h"
type textarea "Omg that was so good baby! The way you hi"
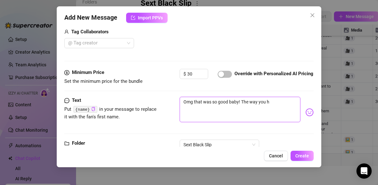
type textarea "Omg that was so good baby! The way you hi"
type textarea "Omg that was so good baby! The way you hit"
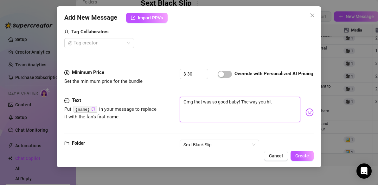
type textarea "Omg that was so good baby! The way you hit a"
type textarea "Omg that was so good baby! The way you hit al"
type textarea "Omg that was so good baby! The way you hit all"
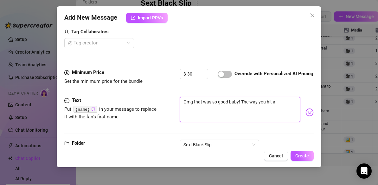
type textarea "Omg that was so good baby! The way you hit all"
type textarea "Omg that was so good baby! The way you hit all t"
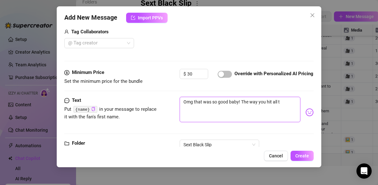
type textarea "Omg that was so good baby! The way you hit all th"
type textarea "Omg that was so good baby! The way you hit all the"
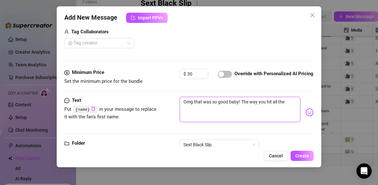
type textarea "Omg that was so good baby! The way you hit all the"
type textarea "Omg that was so good baby! The way you hit all the r"
type textarea "Omg that was so good baby! The way you hit all the ri"
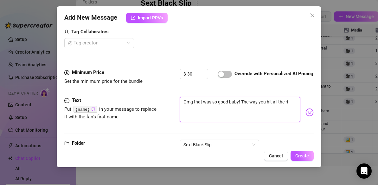
type textarea "Omg that was so good baby! The way you hit all the rig"
type textarea "Omg that was so good baby! The way you hit all the righ"
type textarea "Omg that was so good baby! The way you hit all the right"
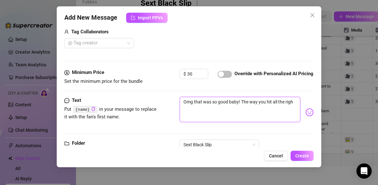
type textarea "Omg that was so good baby! The way you hit all the right"
type textarea "Omg that was so good baby! The way you hit all the right s"
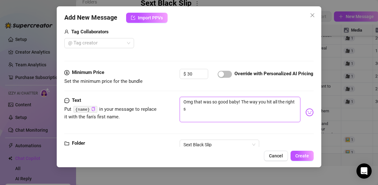
type textarea "Omg that was so good baby! The way you hit all the right sp"
type textarea "Omg that was so good baby! The way you hit all the right spo"
type textarea "Omg that was so good baby! The way you hit all the right spon"
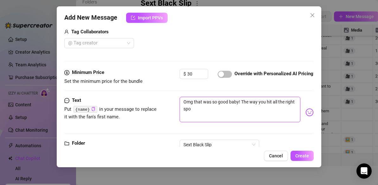
type textarea "Omg that was so good baby! The way you hit all the right spon"
type textarea "Omg that was so good baby! The way you hit all the right spo"
type textarea "Omg that was so good baby! The way you hit all the right spot"
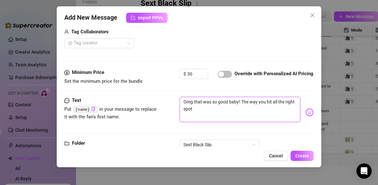
type textarea "Omg that was so good baby! The way you hit all the right spots"
type textarea "Omg that was so good baby! The way you hit all the right spots h"
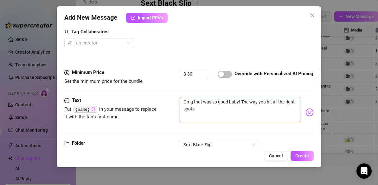
type textarea "Omg that was so good baby! The way you hit all the right spots h"
type textarea "Omg that was so good baby! The way you hit all the right spots ha"
type textarea "Omg that was so good baby! The way you hit all the right spots has"
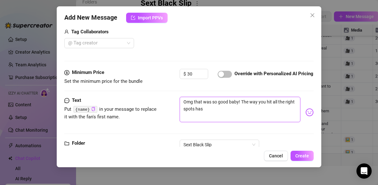
type textarea "Omg that was so good baby! The way you hit all the right spots has"
type textarea "Omg that was so good baby! The way you hit all the right spots has m"
type textarea "Omg that was so good baby! The way you hit all the right spots has me"
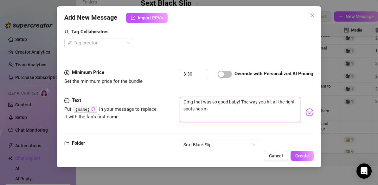
type textarea "Omg that was so good baby! The way you hit all the right spots has me"
type textarea "Omg that was so good baby! The way you hit all the right spots has me s"
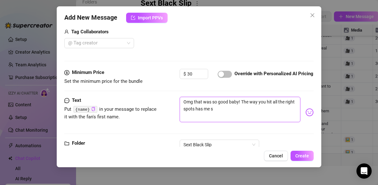
type textarea "Omg that was so good baby! The way you hit all the right spots has me sp"
type textarea "Omg that was so good baby! The way you hit all the right spots has me spi"
type textarea "Omg that was so good baby! The way you hit all the right spots has me spin"
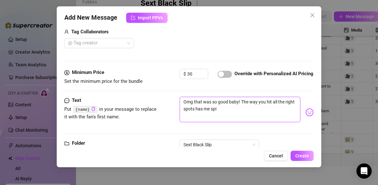
type textarea "Omg that was so good baby! The way you hit all the right spots has me spin"
type textarea "Omg that was so good baby! The way you hit all the right spots has me spinn"
type textarea "Omg that was so good baby! The way you hit all the right spots has me spinni"
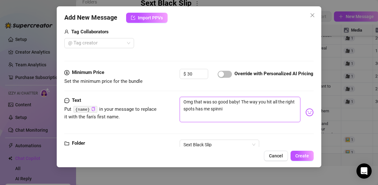
type textarea "Omg that was so good baby! The way you hit all the right spots has me spinnin"
type textarea "Omg that was so good baby! The way you hit all the right spots has me spinning"
type textarea "Omg that was so good baby! The way you hit all the right spots has me spinning!"
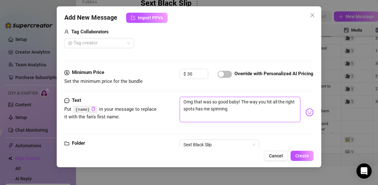
type textarea "Omg that was so good baby! The way you hit all the right spots has me spinning!"
type textarea "Omg that was so good baby! The way you hit all the right spots has me spinning!…"
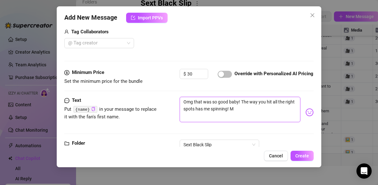
type textarea "Omg that was so good baby! The way you hit all the right spots has me spinning!…"
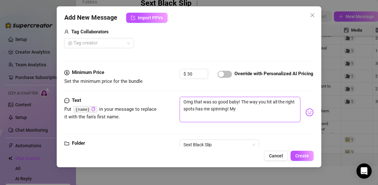
type textarea "Omg that was so good baby! The way you hit all the right spots has me spinning!…"
type textarea "Omg that was so good baby! The way you hit all the right spots has me spinning!"
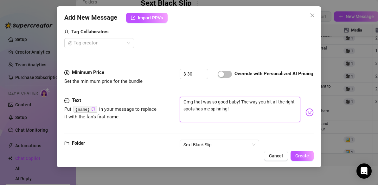
type textarea "Omg that was so good baby! The way you hit all the right spots has me spinning!…"
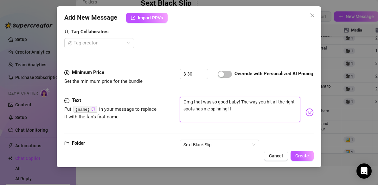
type textarea "Omg that was so good baby! The way you hit all the right spots has me spinning!…"
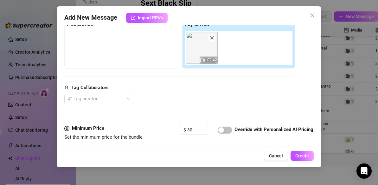
scroll to position [106, 0]
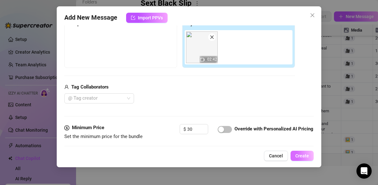
click at [304, 156] on span "Create" at bounding box center [302, 155] width 14 height 5
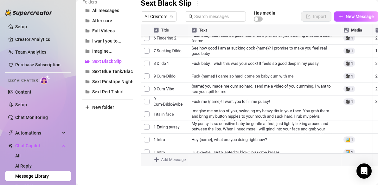
click at [175, 143] on div at bounding box center [260, 94] width 238 height 141
click at [221, 176] on main "Message Library Personalize your messages with {name} Insert the placeholder {n…" at bounding box center [227, 48] width 302 height 272
click at [103, 105] on span "New folder" at bounding box center [103, 106] width 22 height 5
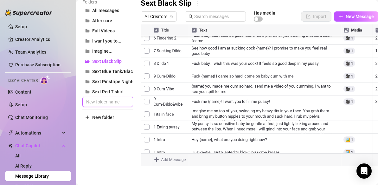
click at [102, 101] on input "text" at bounding box center [107, 102] width 51 height 10
click at [102, 142] on div "Folders All messages After care Full Videos I want you to... Imagine... Sext Bl…" at bounding box center [107, 81] width 51 height 167
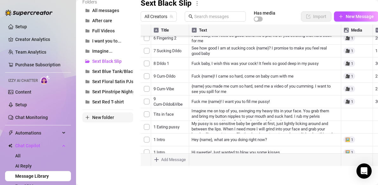
click at [104, 117] on span "New folder" at bounding box center [103, 117] width 22 height 5
click at [102, 111] on input "text" at bounding box center [107, 112] width 51 height 10
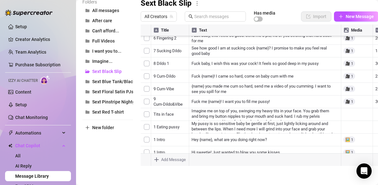
click at [119, 143] on div "Folders All messages After care Can't afford... Full Videos I want you to... Im…" at bounding box center [107, 81] width 51 height 167
click at [105, 32] on span "Can't afford..." at bounding box center [105, 30] width 27 height 5
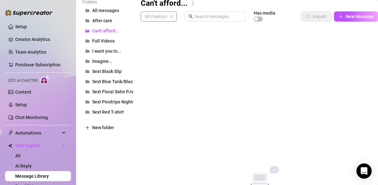
click at [166, 16] on span "All Creators" at bounding box center [158, 16] width 28 height 9
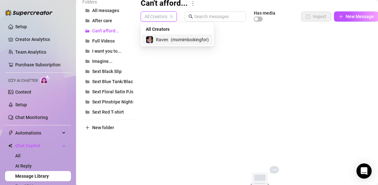
click at [164, 40] on span "Raven" at bounding box center [162, 39] width 12 height 7
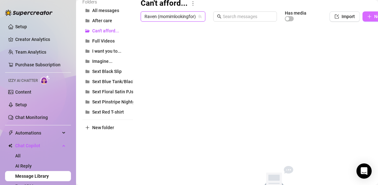
click at [370, 15] on icon "plus" at bounding box center [369, 16] width 4 height 4
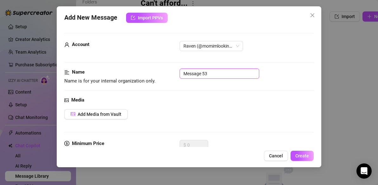
drag, startPoint x: 217, startPoint y: 75, endPoint x: 169, endPoint y: 70, distance: 47.5
click at [169, 70] on div "Name Name is for your internal organization only. Message 53" at bounding box center [188, 76] width 249 height 16
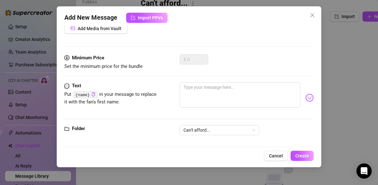
scroll to position [91, 0]
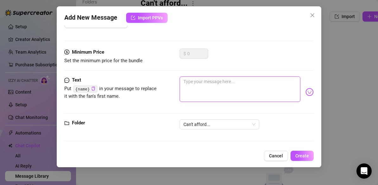
click at [198, 85] on textarea at bounding box center [240, 88] width 121 height 25
paste textarea "I love sexting with you baby but I really can't do it for free. I send the lock…"
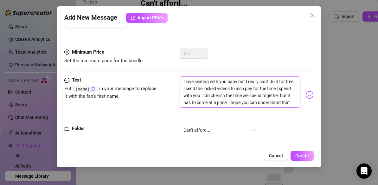
scroll to position [0, 0]
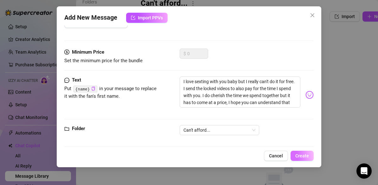
click at [307, 155] on span "Create" at bounding box center [302, 155] width 14 height 5
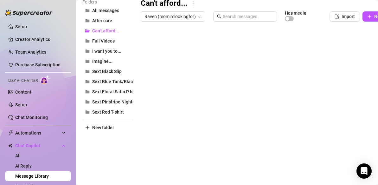
click at [157, 159] on body "Setup Creator Analytics Team Analytics Purchase Subscription Izzy AI Chatter Co…" at bounding box center [189, 92] width 378 height 185
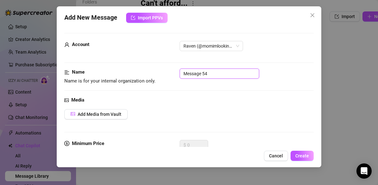
drag, startPoint x: 210, startPoint y: 74, endPoint x: 166, endPoint y: 74, distance: 44.6
click at [166, 74] on div "Name Name is for your internal organization only. Message 54" at bounding box center [188, 76] width 249 height 16
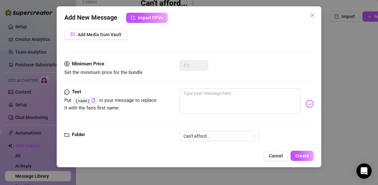
scroll to position [83, 0]
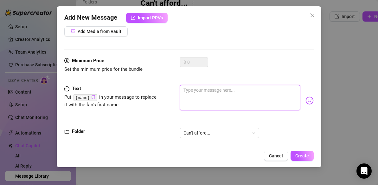
click at [209, 102] on textarea at bounding box center [240, 97] width 121 height 25
paste textarea "Thank you [PERSON_NAME], I really appreciate you and I never want you to feel l…"
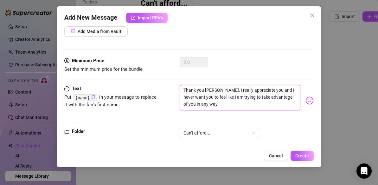
drag, startPoint x: 214, startPoint y: 91, endPoint x: 206, endPoint y: 91, distance: 8.5
click at [206, 91] on textarea "Thank you [PERSON_NAME], I really appreciate you and I never want you to feel l…" at bounding box center [240, 97] width 121 height 25
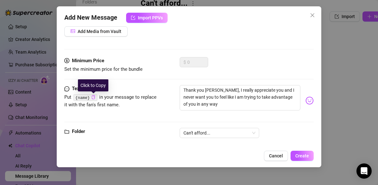
click at [93, 97] on icon "copy" at bounding box center [93, 97] width 4 height 4
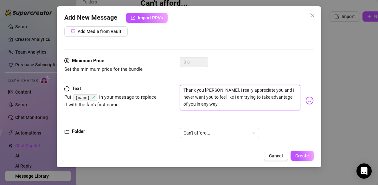
drag, startPoint x: 213, startPoint y: 90, endPoint x: 206, endPoint y: 90, distance: 7.6
click at [206, 90] on textarea "Thank you [PERSON_NAME], I really appreciate you and I never want you to feel l…" at bounding box center [240, 97] width 121 height 25
paste textarea "{name}"
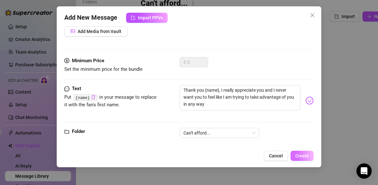
click at [305, 155] on span "Create" at bounding box center [302, 155] width 14 height 5
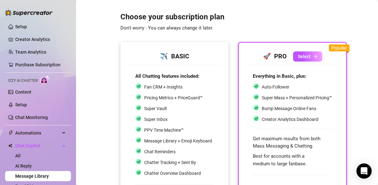
click at [171, 67] on div "All Chatting features included: Fan CRM + Insights Pricing Metrics + PriceGuard…" at bounding box center [174, 144] width 93 height 159
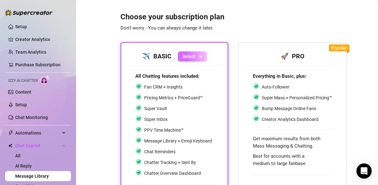
click at [185, 55] on span "Select" at bounding box center [188, 56] width 13 height 5
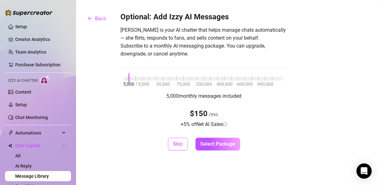
click at [180, 143] on span "Skip" at bounding box center [178, 144] width 10 height 6
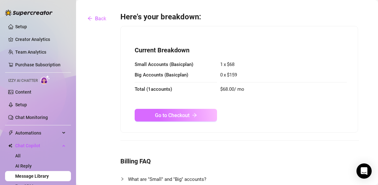
click at [178, 117] on span "Go to Checkout" at bounding box center [172, 115] width 35 height 6
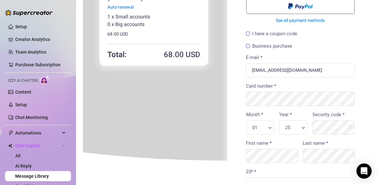
scroll to position [50, 0]
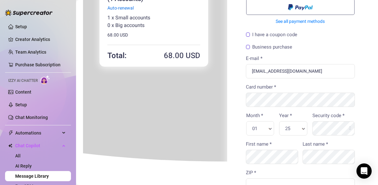
click at [248, 33] on label "I have a coupon code" at bounding box center [270, 34] width 51 height 5
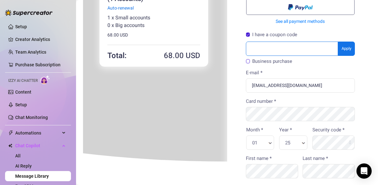
click at [256, 48] on input "text" at bounding box center [291, 48] width 92 height 14
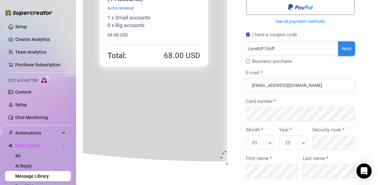
click at [343, 48] on body "You're buying ×" at bounding box center [226, 177] width 288 height 421
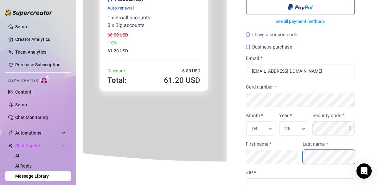
scroll to position [28, 0]
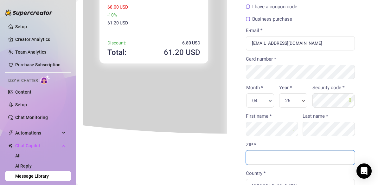
click at [294, 156] on input "ZIP *" at bounding box center [299, 156] width 109 height 14
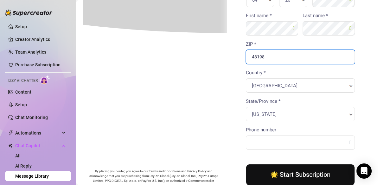
scroll to position [155, 0]
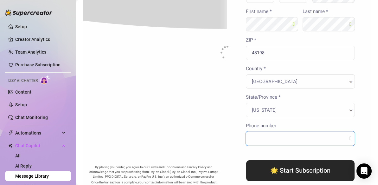
click at [325, 138] on body "You're buying × 61 .20" at bounding box center [226, 37] width 288 height 407
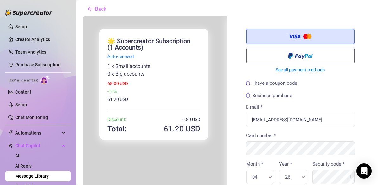
scroll to position [0, 0]
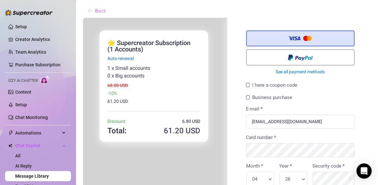
click at [99, 11] on span "Back" at bounding box center [100, 11] width 11 height 6
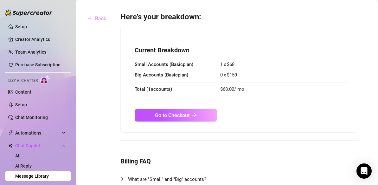
click at [98, 19] on span "Back" at bounding box center [100, 19] width 11 height 6
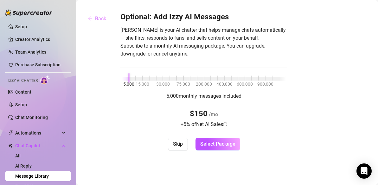
click at [98, 20] on span "Back" at bounding box center [100, 19] width 11 height 6
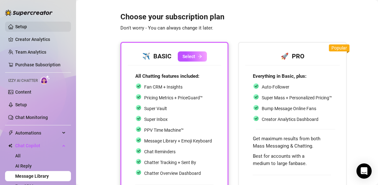
click at [21, 26] on link "Setup" at bounding box center [21, 26] width 12 height 5
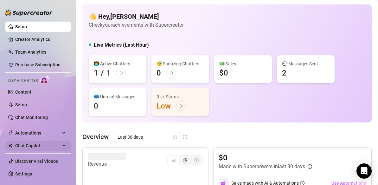
click at [64, 145] on icon at bounding box center [64, 145] width 3 height 0
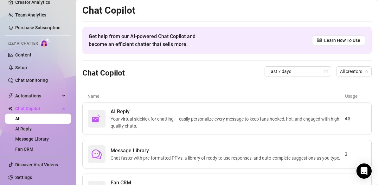
scroll to position [36, 0]
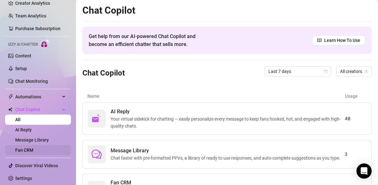
click at [27, 149] on link "Fan CRM" at bounding box center [24, 149] width 18 height 5
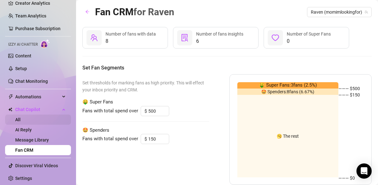
click at [17, 119] on link "All" at bounding box center [17, 119] width 5 height 5
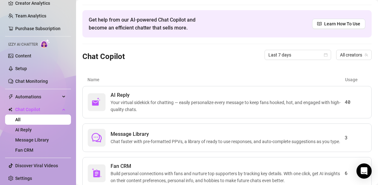
scroll to position [16, 0]
click at [336, 23] on span "Learn How To Use" at bounding box center [342, 24] width 36 height 7
click at [44, 138] on link "Message Library" at bounding box center [32, 139] width 34 height 5
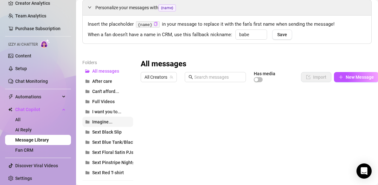
scroll to position [28, 0]
click at [113, 151] on span "Sext Floral Satin PJs" at bounding box center [112, 151] width 41 height 5
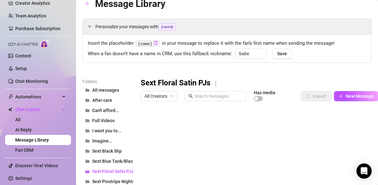
scroll to position [0, 0]
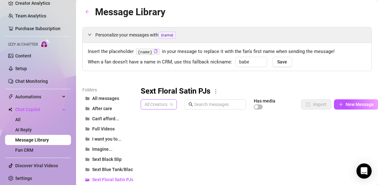
click at [152, 106] on span "All Creators" at bounding box center [158, 103] width 28 height 9
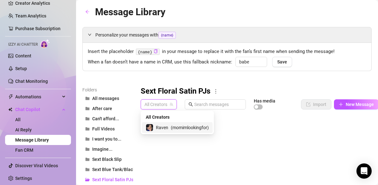
click at [159, 128] on span "Raven" at bounding box center [162, 127] width 12 height 7
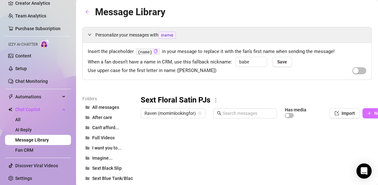
click at [369, 114] on icon "plus" at bounding box center [369, 112] width 0 height 3
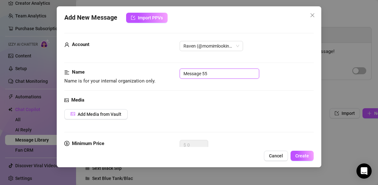
drag, startPoint x: 218, startPoint y: 74, endPoint x: 166, endPoint y: 71, distance: 52.4
click at [166, 71] on div "Name Name is for your internal organization only. Message 55" at bounding box center [188, 76] width 249 height 16
click at [98, 114] on span "Add Media from Vault" at bounding box center [100, 113] width 44 height 5
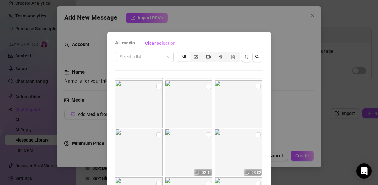
scroll to position [195, 0]
click at [159, 132] on input "checkbox" at bounding box center [158, 131] width 5 height 5
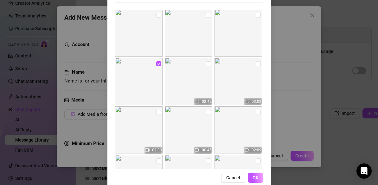
scroll to position [71, 0]
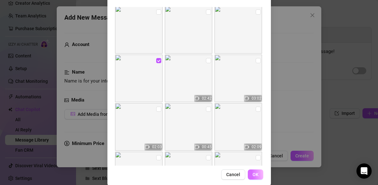
click at [256, 174] on span "OK" at bounding box center [255, 174] width 6 height 5
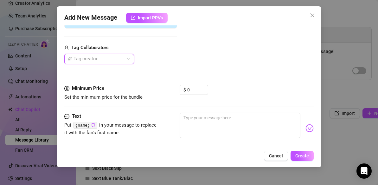
scroll to position [149, 0]
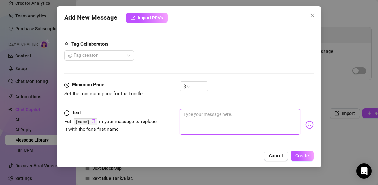
click at [215, 117] on textarea at bounding box center [240, 121] width 121 height 25
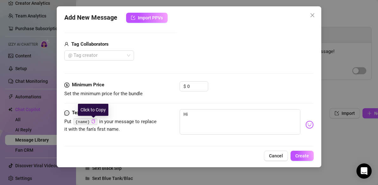
click at [93, 122] on icon "copy" at bounding box center [93, 121] width 4 height 4
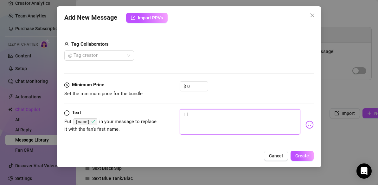
click at [193, 114] on textarea "Hi" at bounding box center [240, 121] width 121 height 25
paste textarea "{name}"
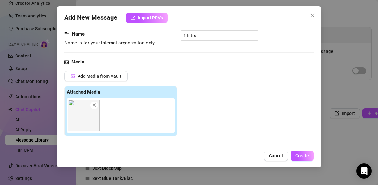
scroll to position [0, 0]
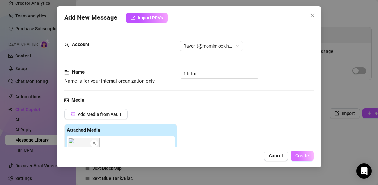
click at [308, 154] on span "Create" at bounding box center [302, 155] width 14 height 5
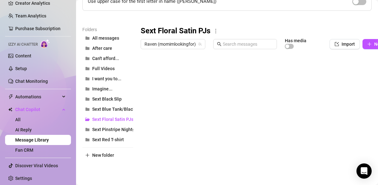
scroll to position [97, 0]
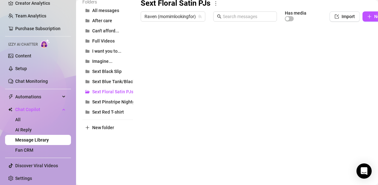
click at [156, 159] on body "Setup Creator Analytics Team Analytics Purchase Subscription Izzy AI Chatter Co…" at bounding box center [189, 92] width 378 height 185
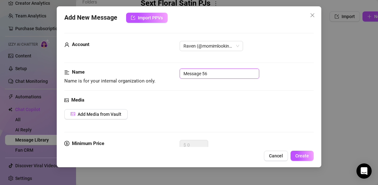
drag, startPoint x: 215, startPoint y: 72, endPoint x: 156, endPoint y: 73, distance: 58.6
click at [156, 73] on div "Name Name is for your internal organization only. Message 56" at bounding box center [188, 76] width 249 height 16
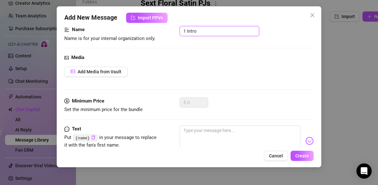
scroll to position [41, 0]
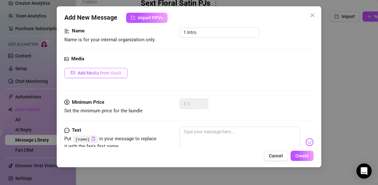
click at [120, 74] on span "Add Media from Vault" at bounding box center [100, 72] width 44 height 5
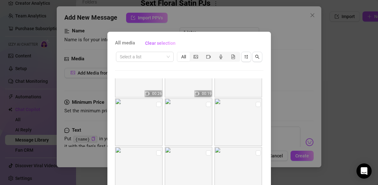
scroll to position [126, 0]
click at [257, 104] on input "checkbox" at bounding box center [258, 103] width 5 height 5
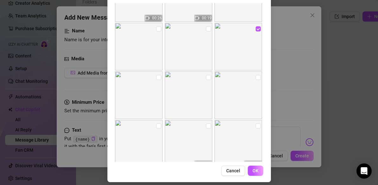
scroll to position [80, 0]
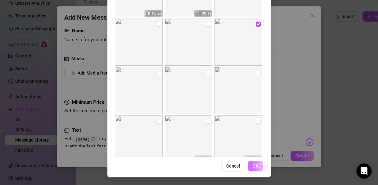
click at [257, 164] on span "OK" at bounding box center [255, 165] width 6 height 5
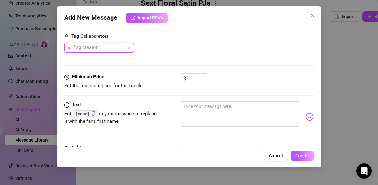
scroll to position [159, 0]
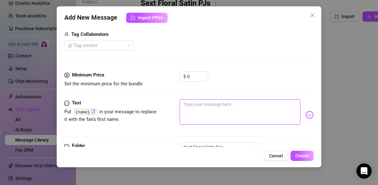
click at [205, 110] on textarea at bounding box center [240, 111] width 121 height 25
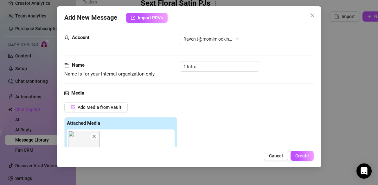
scroll to position [1, 0]
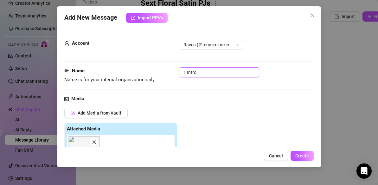
drag, startPoint x: 198, startPoint y: 73, endPoint x: 165, endPoint y: 74, distance: 32.9
click at [165, 74] on div "Name Name is for your internal organization only. 1 Intro" at bounding box center [188, 75] width 249 height 16
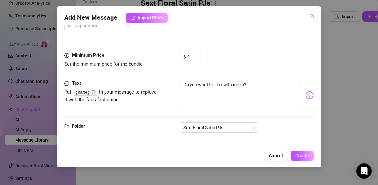
scroll to position [180, 0]
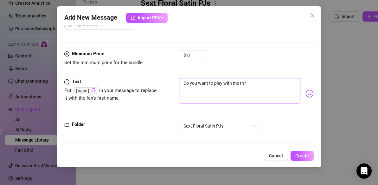
drag, startPoint x: 251, startPoint y: 84, endPoint x: 181, endPoint y: 83, distance: 70.3
click at [181, 83] on textarea "Do you want to play with me rn?" at bounding box center [240, 90] width 121 height 25
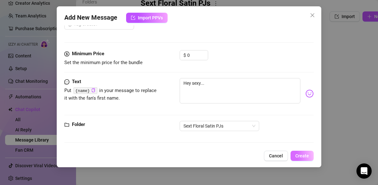
click at [310, 155] on button "Create" at bounding box center [301, 155] width 23 height 10
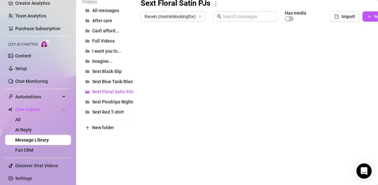
click at [157, 159] on body "Setup Creator Analytics Team Analytics Purchase Subscription Izzy AI Chatter Co…" at bounding box center [189, 92] width 378 height 185
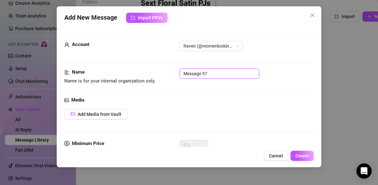
drag, startPoint x: 212, startPoint y: 73, endPoint x: 163, endPoint y: 72, distance: 48.8
click at [163, 72] on div "Name Name is for your internal organization only. Message 57" at bounding box center [188, 76] width 249 height 16
click at [274, 153] on span "Cancel" at bounding box center [276, 155] width 14 height 5
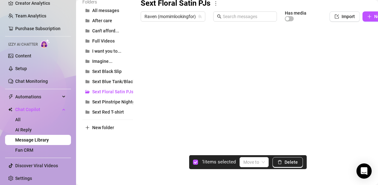
click at [148, 55] on div at bounding box center [274, 94] width 266 height 141
click at [285, 161] on span "Delete" at bounding box center [290, 161] width 13 height 5
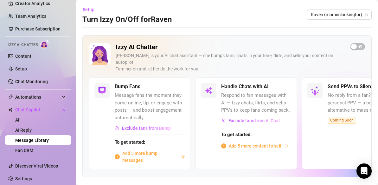
scroll to position [36, 0]
click at [266, 142] on span "Add 5 more content to sell" at bounding box center [255, 145] width 53 height 7
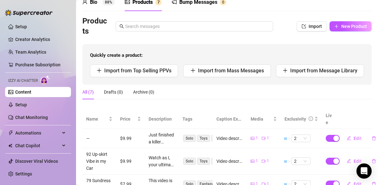
scroll to position [26, 0]
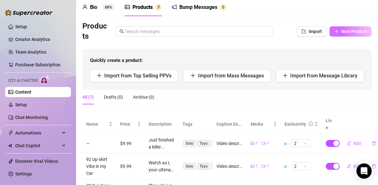
click at [337, 30] on icon "plus" at bounding box center [336, 31] width 4 height 4
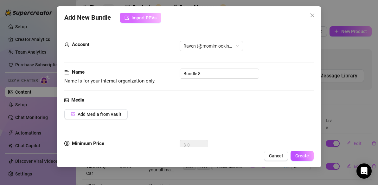
click at [154, 18] on span "Import PPVs" at bounding box center [143, 17] width 25 height 5
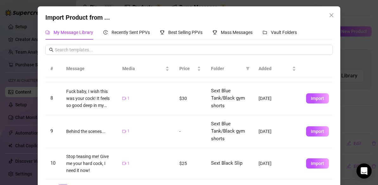
scroll to position [21, 0]
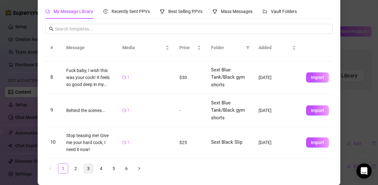
click at [88, 167] on link "3" at bounding box center [88, 167] width 9 height 9
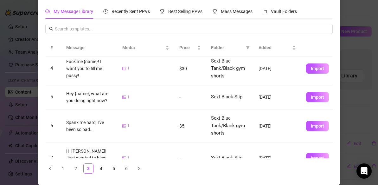
scroll to position [198, 0]
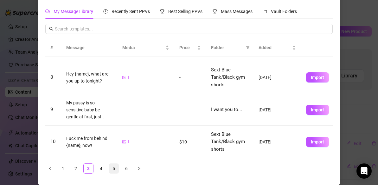
click at [113, 171] on link "5" at bounding box center [113, 167] width 9 height 9
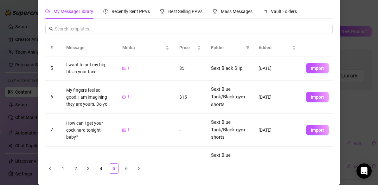
scroll to position [208, 0]
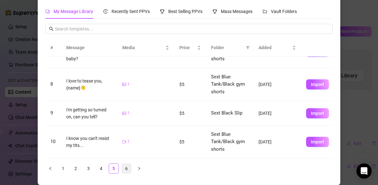
click at [126, 168] on link "6" at bounding box center [126, 167] width 9 height 9
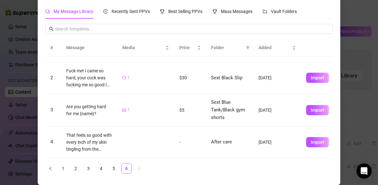
scroll to position [0, 0]
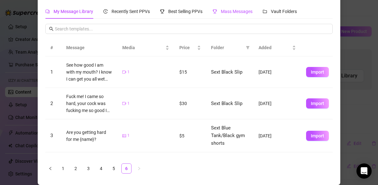
click at [228, 11] on span "Mass Messages" at bounding box center [237, 11] width 32 height 5
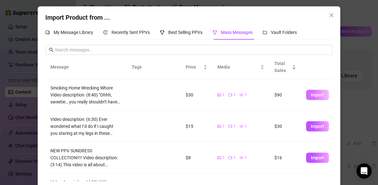
click at [317, 95] on span "Import" at bounding box center [317, 94] width 13 height 5
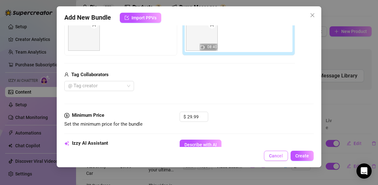
click at [276, 155] on span "Cancel" at bounding box center [276, 155] width 14 height 5
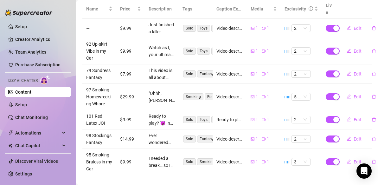
scroll to position [143, 0]
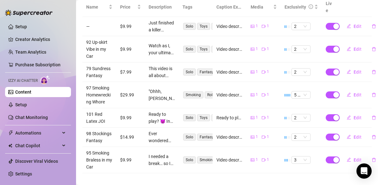
click at [89, 19] on td "—" at bounding box center [99, 26] width 34 height 19
click at [88, 19] on td "—" at bounding box center [99, 26] width 34 height 19
click at [351, 21] on button "Edit" at bounding box center [353, 26] width 25 height 10
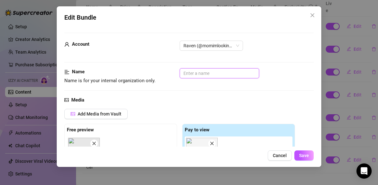
click at [212, 72] on input "text" at bounding box center [219, 73] width 79 height 10
click at [183, 73] on input "Post-workout Dildo Fucking" at bounding box center [219, 73] width 79 height 10
click at [303, 157] on span "Save" at bounding box center [304, 155] width 10 height 5
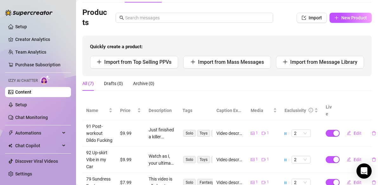
scroll to position [39, 0]
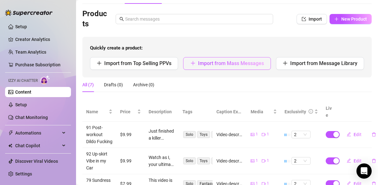
click at [219, 64] on span "Import from Mass Messages" at bounding box center [231, 63] width 66 height 6
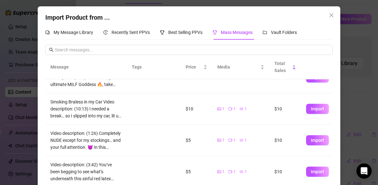
scroll to position [212, 0]
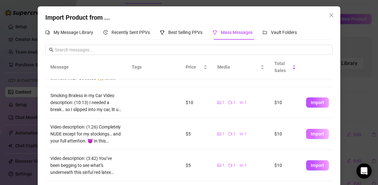
click at [318, 131] on span "Import" at bounding box center [317, 133] width 13 height 5
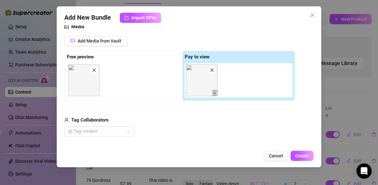
scroll to position [0, 0]
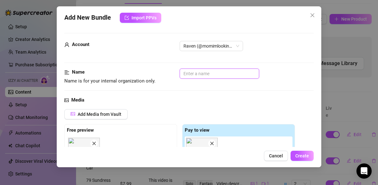
click at [187, 75] on input "text" at bounding box center [219, 73] width 79 height 10
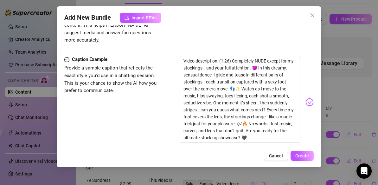
scroll to position [387, 0]
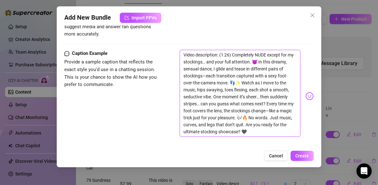
drag, startPoint x: 255, startPoint y: 123, endPoint x: 180, endPoint y: 44, distance: 109.5
click at [180, 50] on textarea "Video description: (1:26) Completely NUDE except for my stockings… and your ful…" at bounding box center [240, 93] width 121 height 87
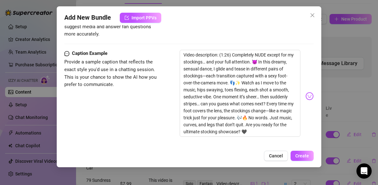
click at [165, 79] on div "Caption Example Provide a sample caption that reflects the exact style you'd us…" at bounding box center [188, 96] width 249 height 92
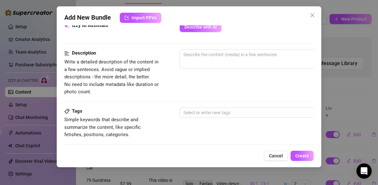
scroll to position [235, 0]
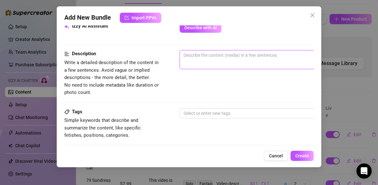
click at [194, 59] on textarea at bounding box center [290, 54] width 221 height 9
paste textarea "Video description: (1:26) Completely NUDE except for my stockings… and your ful…"
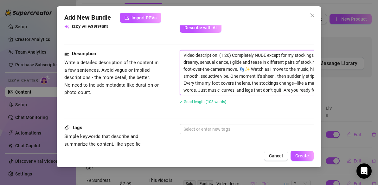
scroll to position [235, 75]
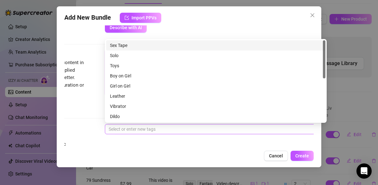
click at [144, 130] on div at bounding box center [212, 128] width 212 height 9
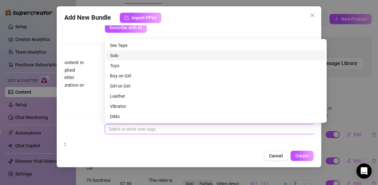
click at [142, 58] on div "Solo" at bounding box center [216, 55] width 212 height 7
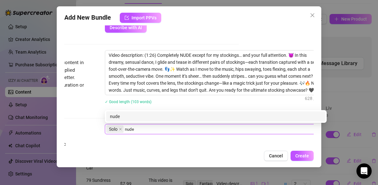
click at [124, 115] on div "nude" at bounding box center [216, 116] width 212 height 7
click at [142, 116] on div "dance" at bounding box center [216, 116] width 212 height 7
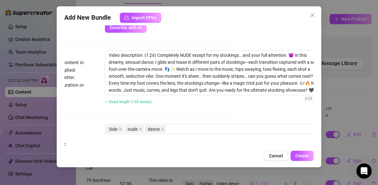
click at [149, 145] on div "Tags Simple keywords that describe and summarize the content, like specific fet…" at bounding box center [114, 139] width 249 height 31
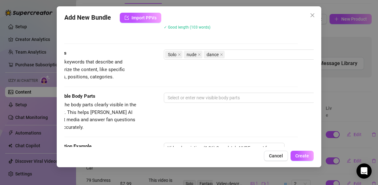
scroll to position [310, 0]
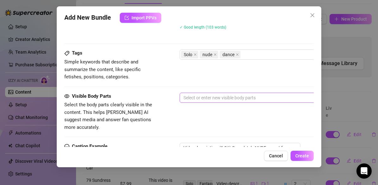
click at [199, 97] on div at bounding box center [287, 97] width 212 height 9
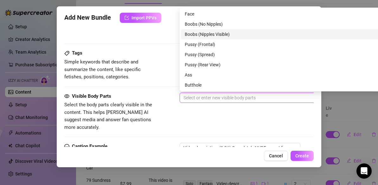
click at [194, 35] on div "Boobs (Nipples Visible)" at bounding box center [291, 34] width 212 height 7
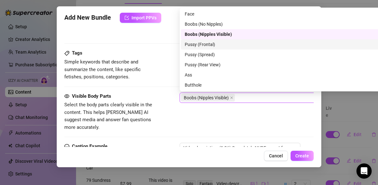
click at [194, 45] on div "Pussy (Frontal)" at bounding box center [291, 44] width 212 height 7
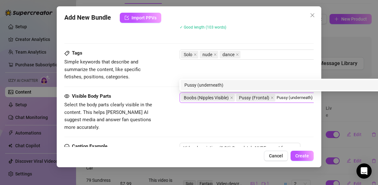
click at [203, 83] on div "Pussy (underneath)" at bounding box center [290, 84] width 212 height 7
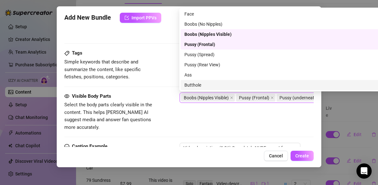
click at [205, 124] on div "Visible Body Parts Select the body parts clearly visible in the content. This h…" at bounding box center [188, 117] width 249 height 50
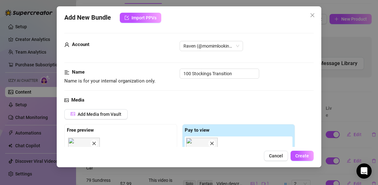
scroll to position [0, 0]
click at [307, 157] on span "Create" at bounding box center [302, 155] width 14 height 5
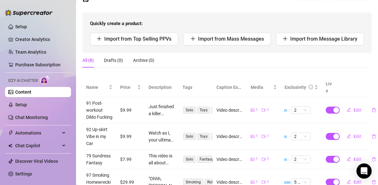
scroll to position [61, 0]
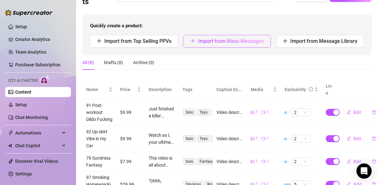
click at [221, 42] on span "Import from Mass Messages" at bounding box center [231, 41] width 66 height 6
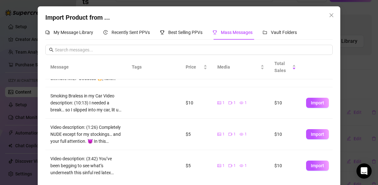
scroll to position [212, 0]
click at [314, 166] on span "Import" at bounding box center [317, 164] width 13 height 5
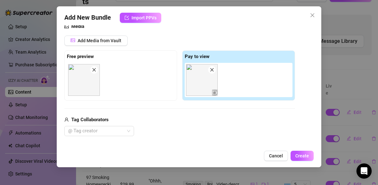
scroll to position [0, 0]
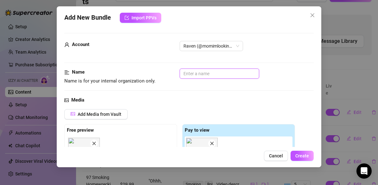
click at [209, 73] on input "text" at bounding box center [219, 73] width 79 height 10
click at [183, 72] on input "Red Stockings Striptease" at bounding box center [219, 73] width 79 height 10
click at [183, 73] on input "Red Stockings Striptease" at bounding box center [219, 73] width 79 height 10
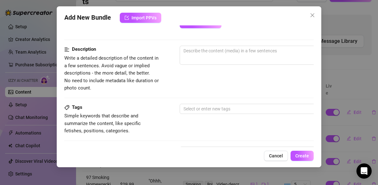
scroll to position [241, 0]
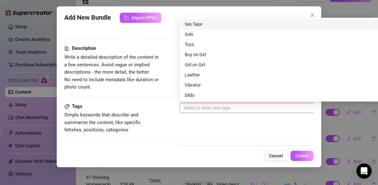
click at [236, 108] on div at bounding box center [287, 107] width 212 height 9
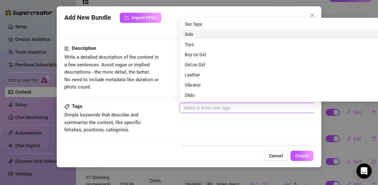
click at [194, 32] on div "Solo" at bounding box center [291, 34] width 212 height 7
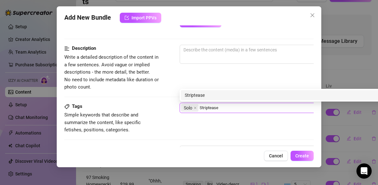
click at [236, 93] on div "Striptease" at bounding box center [291, 95] width 212 height 7
click at [243, 93] on div "Dance" at bounding box center [291, 95] width 212 height 7
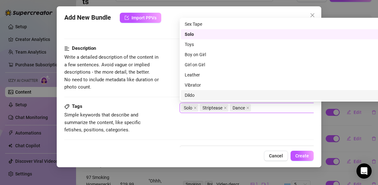
click at [219, 135] on div "Tags Simple keywords that describe and summarize the content, like specific fet…" at bounding box center [188, 124] width 249 height 43
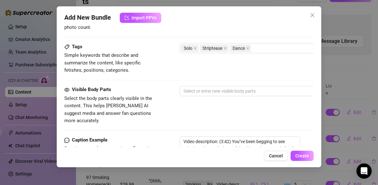
scroll to position [301, 0]
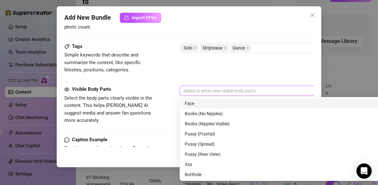
click at [229, 93] on div at bounding box center [287, 90] width 212 height 9
click at [205, 107] on div "Face" at bounding box center [290, 103] width 219 height 10
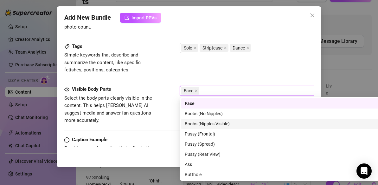
click at [209, 125] on div "Boobs (Nipples Visible)" at bounding box center [291, 123] width 212 height 7
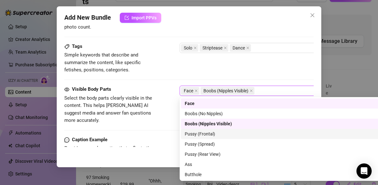
click at [210, 135] on div "Pussy (Frontal)" at bounding box center [291, 133] width 212 height 7
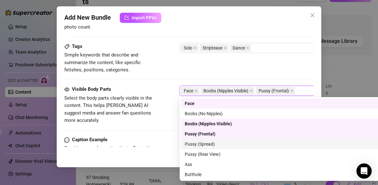
click at [209, 143] on div "Pussy (Spread)" at bounding box center [291, 143] width 212 height 7
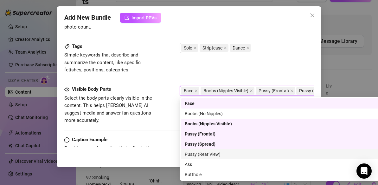
click at [209, 154] on div "Pussy (Rear View)" at bounding box center [291, 153] width 212 height 7
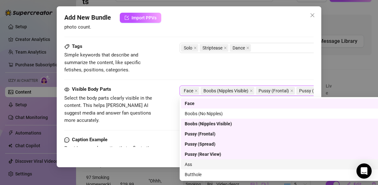
click at [196, 167] on div "Ass" at bounding box center [291, 164] width 212 height 7
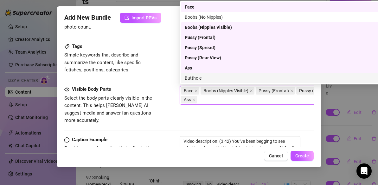
click at [203, 79] on div "Butthole" at bounding box center [291, 77] width 212 height 7
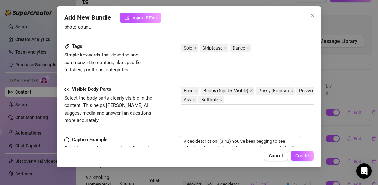
click at [172, 118] on div "Visible Body Parts Select the body parts clearly visible in the content. This h…" at bounding box center [188, 110] width 249 height 50
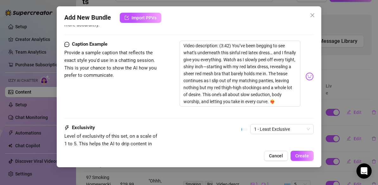
scroll to position [384, 0]
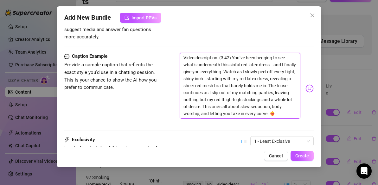
drag, startPoint x: 277, startPoint y: 107, endPoint x: 171, endPoint y: 43, distance: 123.8
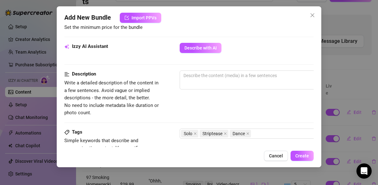
scroll to position [219, 0]
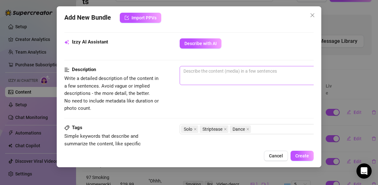
click at [198, 76] on span "0 / 1000" at bounding box center [291, 75] width 222 height 19
click at [195, 72] on textarea at bounding box center [290, 70] width 221 height 9
paste textarea "Video description: (3:42) You’ve been begging to see what’s underneath this sin…"
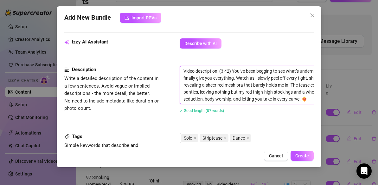
scroll to position [0, 0]
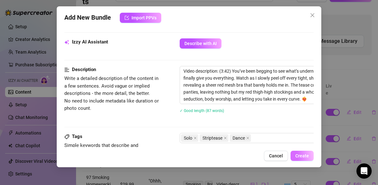
click at [299, 156] on span "Create" at bounding box center [302, 155] width 14 height 5
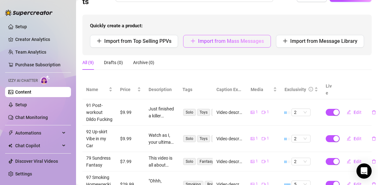
click at [237, 39] on span "Import from Mass Messages" at bounding box center [231, 41] width 66 height 6
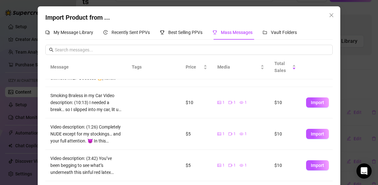
scroll to position [23, 0]
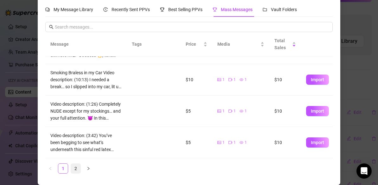
click at [75, 168] on link "2" at bounding box center [75, 167] width 9 height 9
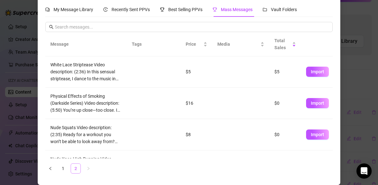
scroll to position [0, 0]
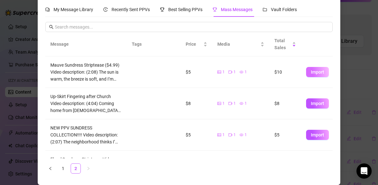
click at [319, 70] on span "Import" at bounding box center [317, 71] width 13 height 5
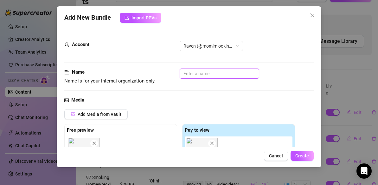
click at [210, 75] on input "text" at bounding box center [219, 73] width 79 height 10
click at [183, 73] on input "Mauve Sundress Striptease" at bounding box center [219, 73] width 79 height 10
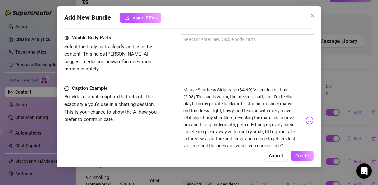
scroll to position [352, 0]
drag, startPoint x: 254, startPoint y: 81, endPoint x: 152, endPoint y: 81, distance: 101.6
click at [152, 84] on div "Caption Example Provide a sample caption that reflects the exact style you'd us…" at bounding box center [188, 120] width 249 height 72
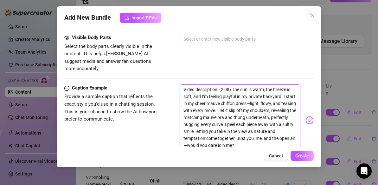
drag, startPoint x: 240, startPoint y: 138, endPoint x: 188, endPoint y: 67, distance: 88.1
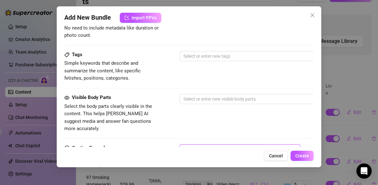
scroll to position [266, 0]
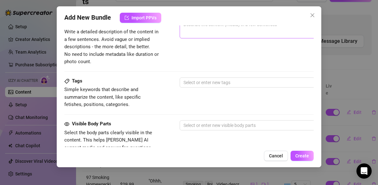
click at [193, 30] on span "0 / 1000" at bounding box center [291, 28] width 222 height 19
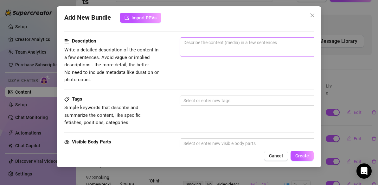
scroll to position [247, 0]
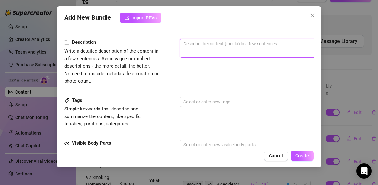
click at [189, 43] on textarea at bounding box center [290, 43] width 221 height 9
paste textarea "Video description: (2:08) The sun is warm, the breeze is soft, and I’m feeling …"
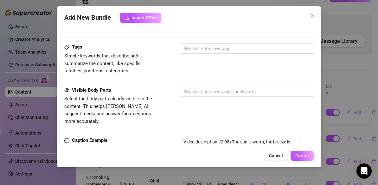
scroll to position [317, 0]
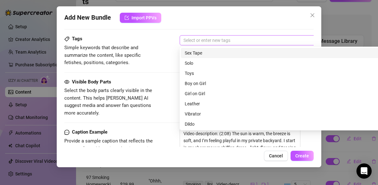
click at [188, 41] on div at bounding box center [287, 40] width 212 height 9
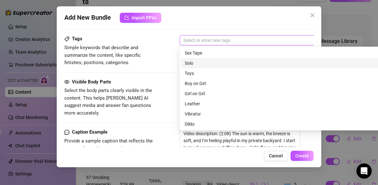
click at [191, 64] on div "Solo" at bounding box center [291, 63] width 212 height 7
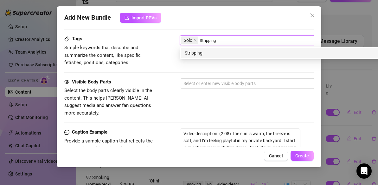
click at [216, 52] on div "Stripping" at bounding box center [291, 52] width 212 height 7
click at [199, 52] on div "Full Nudity" at bounding box center [291, 52] width 212 height 7
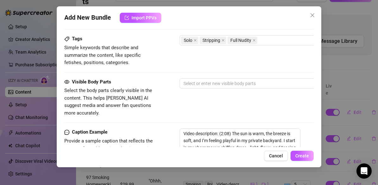
click at [164, 86] on div "Visible Body Parts Select the body parts clearly visible in the content. This h…" at bounding box center [188, 97] width 249 height 39
click at [187, 83] on div at bounding box center [287, 83] width 212 height 9
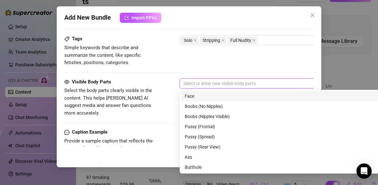
click at [190, 94] on div "Face" at bounding box center [291, 95] width 212 height 7
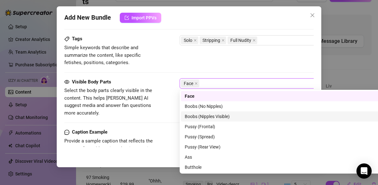
click at [193, 117] on div "Boobs (Nipples Visible)" at bounding box center [291, 116] width 212 height 7
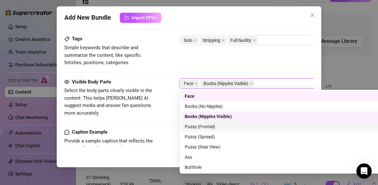
click at [194, 126] on div "Pussy (Frontal)" at bounding box center [291, 126] width 212 height 7
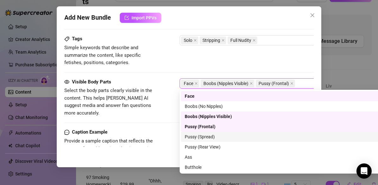
click at [193, 136] on div "Pussy (Spread)" at bounding box center [291, 136] width 212 height 7
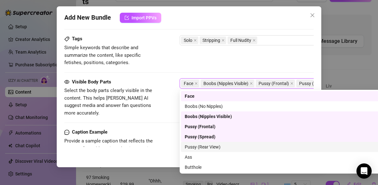
click at [193, 149] on div "Pussy (Rear View)" at bounding box center [291, 146] width 212 height 7
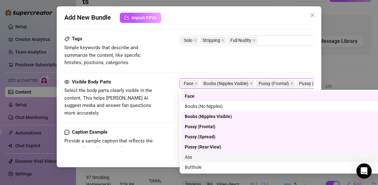
click at [192, 158] on div "Ass" at bounding box center [291, 156] width 212 height 7
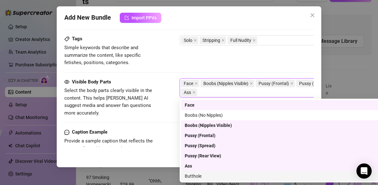
click at [193, 176] on div "Butthole" at bounding box center [291, 175] width 212 height 7
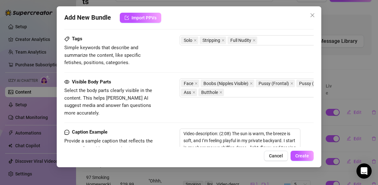
click at [169, 102] on div "Visible Body Parts Select the body parts clearly visible in the content. This h…" at bounding box center [188, 97] width 249 height 39
click at [307, 155] on span "Create" at bounding box center [302, 155] width 14 height 5
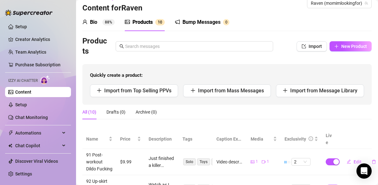
scroll to position [2, 0]
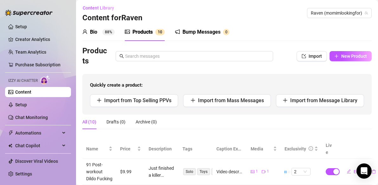
click at [28, 92] on link "Content" at bounding box center [23, 91] width 16 height 5
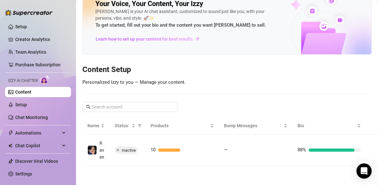
scroll to position [22, 0]
click at [20, 104] on link "Setup" at bounding box center [21, 104] width 12 height 5
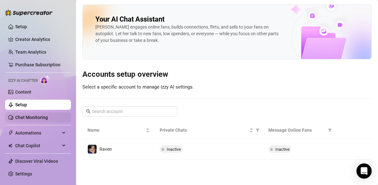
click at [27, 117] on link "Chat Monitoring" at bounding box center [31, 117] width 33 height 5
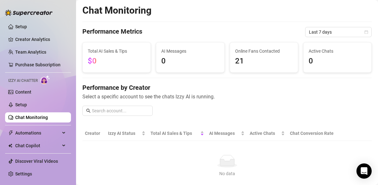
click at [34, 79] on span "Izzy AI Chatter" at bounding box center [22, 81] width 29 height 6
click at [48, 79] on img at bounding box center [45, 79] width 10 height 9
click at [24, 90] on link "Content" at bounding box center [23, 91] width 16 height 5
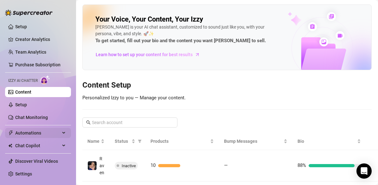
click at [65, 132] on div "Automations" at bounding box center [38, 133] width 66 height 10
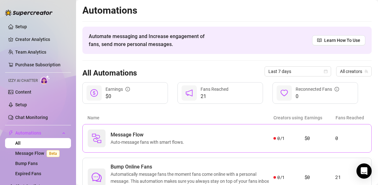
click at [132, 141] on span "Auto-message fans with smart flows." at bounding box center [149, 141] width 76 height 7
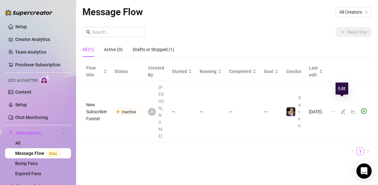
click at [342, 109] on icon "edit" at bounding box center [343, 111] width 4 height 4
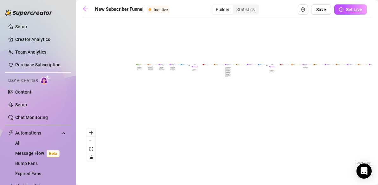
drag, startPoint x: 133, startPoint y: 85, endPoint x: 273, endPoint y: 84, distance: 139.7
click at [273, 84] on div "If True If True If True If False If False If False If True If False Merge Merge…" at bounding box center [226, 93] width 289 height 145
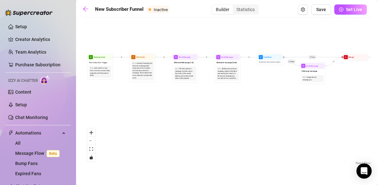
drag, startPoint x: 163, startPoint y: 78, endPoint x: 183, endPoint y: 166, distance: 89.9
click at [183, 166] on main "New Subscriber Funnel Inactive Builder Statistics Save Set Live If True If True…" at bounding box center [227, 92] width 302 height 185
click at [99, 74] on div "Sell content to new fans - from the moment they subscribe until they spend $300" at bounding box center [100, 71] width 20 height 10
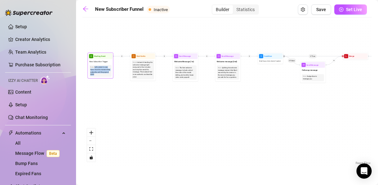
drag, startPoint x: 99, startPoint y: 74, endPoint x: 95, endPoint y: 66, distance: 9.1
click at [95, 66] on div "Sell content to new fans - from the moment they subscribe until they spend $300" at bounding box center [100, 71] width 20 height 10
click at [116, 98] on div "If True If True If True If False If False If False If True If False Merge Merge…" at bounding box center [226, 93] width 289 height 145
click at [85, 8] on icon "arrow-left" at bounding box center [85, 9] width 6 height 6
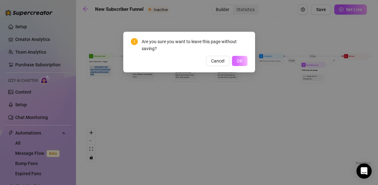
click at [239, 61] on span "OK" at bounding box center [240, 60] width 6 height 5
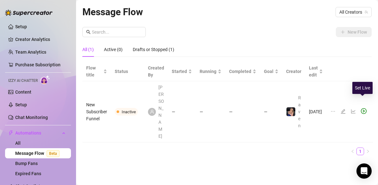
click at [364, 110] on icon "play-circle" at bounding box center [364, 111] width 2 height 3
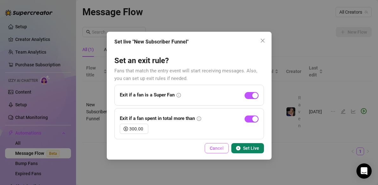
click at [216, 148] on span "Cancel" at bounding box center [217, 147] width 14 height 5
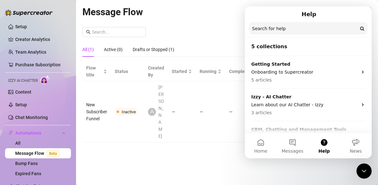
click at [281, 31] on input "Search for help" at bounding box center [308, 28] width 118 height 12
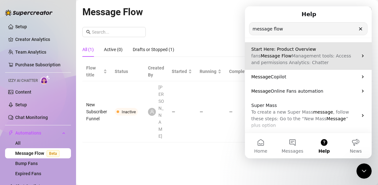
drag, startPoint x: 304, startPoint y: 57, endPoint x: 617, endPoint y: 40, distance: 314.3
click at [304, 57] on span "Management tools: Access and permissions Analytics: Chatter" at bounding box center [301, 59] width 100 height 12
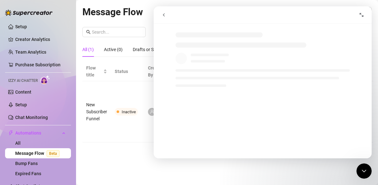
click at [359, 16] on icon "Expand window" at bounding box center [361, 14] width 5 height 5
click at [164, 16] on icon "go back" at bounding box center [164, 14] width 2 height 3
click at [164, 14] on icon "go back" at bounding box center [163, 14] width 5 height 5
click at [163, 16] on icon "go back" at bounding box center [163, 14] width 5 height 5
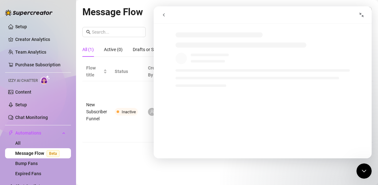
click at [163, 16] on icon "go back" at bounding box center [163, 14] width 5 height 5
click at [137, 147] on div "Message Flow All Creators New Flow All (1) Active (0) Drafts or Stopped (1) Flo…" at bounding box center [226, 84] width 289 height 161
click at [33, 165] on link "Bump Fans" at bounding box center [26, 163] width 22 height 5
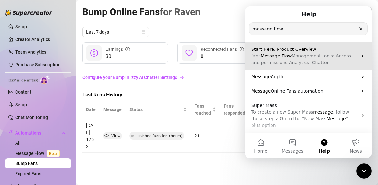
click at [308, 55] on span "Management tools: Access and permissions Analytics: Chatter" at bounding box center [301, 59] width 100 height 12
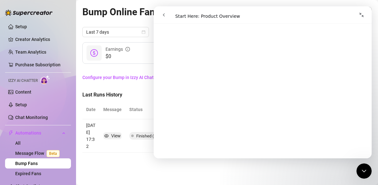
scroll to position [26, 0]
click at [364, 16] on icon "Collapse window" at bounding box center [361, 14] width 5 height 5
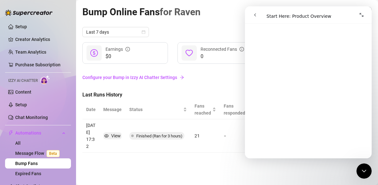
scroll to position [25, 0]
click at [363, 173] on icon "Close Intercom Messenger" at bounding box center [364, 171] width 8 height 8
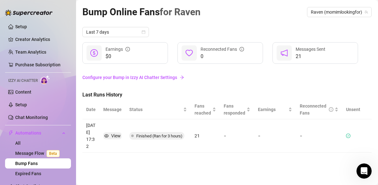
scroll to position [0, 0]
click at [363, 173] on icon "Open Intercom Messenger" at bounding box center [364, 171] width 10 height 10
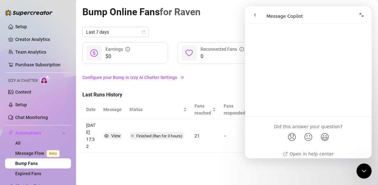
scroll to position [1889, 0]
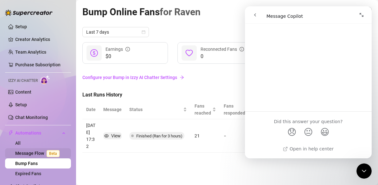
click at [53, 153] on span "Beta" at bounding box center [53, 153] width 13 height 7
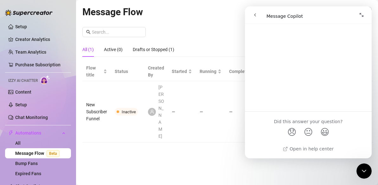
click at [131, 108] on td "Inactive" at bounding box center [127, 111] width 33 height 61
click at [367, 170] on icon "Close Intercom Messenger" at bounding box center [364, 171] width 8 height 8
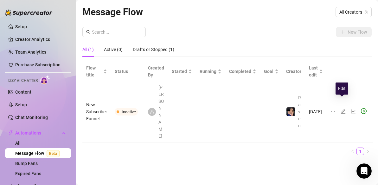
click at [342, 109] on icon "edit" at bounding box center [343, 111] width 4 height 4
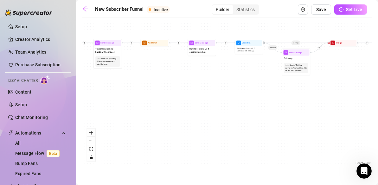
drag, startPoint x: 192, startPoint y: 41, endPoint x: 197, endPoint y: 70, distance: 29.2
click at [197, 70] on div "If True If True If True If False If False If False If True If False Merge Merge…" at bounding box center [226, 93] width 289 height 145
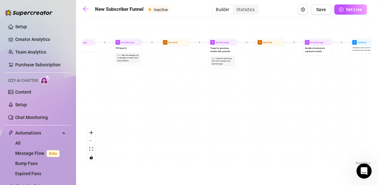
drag, startPoint x: 197, startPoint y: 70, endPoint x: 362, endPoint y: 79, distance: 165.8
click at [362, 79] on div "If True If True If True If False If False If False If True If False Merge Merge…" at bounding box center [226, 93] width 289 height 145
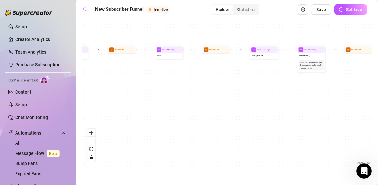
drag, startPoint x: 172, startPoint y: 91, endPoint x: 304, endPoint y: 89, distance: 132.4
click at [304, 89] on div "If True If True If True If False If False If False If True If False Merge Merge…" at bounding box center [226, 93] width 289 height 145
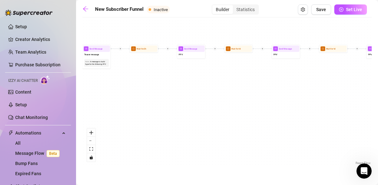
drag, startPoint x: 168, startPoint y: 86, endPoint x: 286, endPoint y: 86, distance: 117.8
click at [286, 86] on div "If True If True If True If False If False If False If True If False Merge Merge…" at bounding box center [226, 93] width 289 height 145
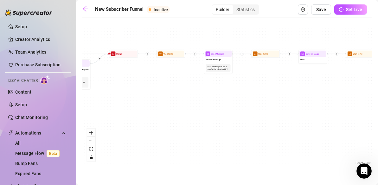
drag, startPoint x: 145, startPoint y: 86, endPoint x: 266, endPoint y: 90, distance: 121.0
click at [266, 90] on div "If True If True If True If False If False If False If True If False Merge Merge…" at bounding box center [226, 93] width 289 height 145
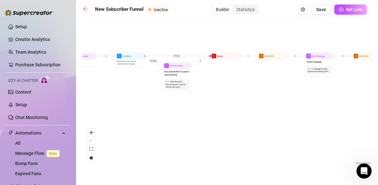
drag, startPoint x: 165, startPoint y: 89, endPoint x: 265, endPoint y: 91, distance: 100.7
click at [265, 91] on div "If True If True If True If False If False If False If True If False Merge Merge…" at bounding box center [226, 93] width 289 height 145
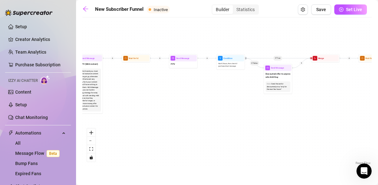
drag, startPoint x: 152, startPoint y: 105, endPoint x: 253, endPoint y: 108, distance: 100.7
click at [253, 108] on div "If True If True If True If False If False If False If True If False Merge Merge…" at bounding box center [226, 93] width 289 height 145
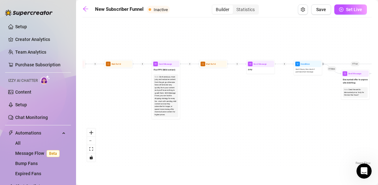
drag, startPoint x: 146, startPoint y: 98, endPoint x: 223, endPoint y: 103, distance: 77.5
click at [223, 103] on div "If True If True If True If False If False If False If True If False Merge Merge…" at bounding box center [226, 93] width 289 height 145
click at [169, 63] on span "Send Message" at bounding box center [165, 63] width 13 height 3
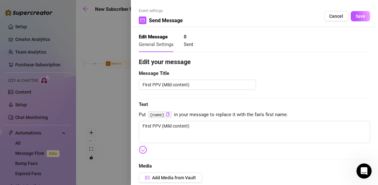
click at [107, 100] on div at bounding box center [189, 92] width 378 height 185
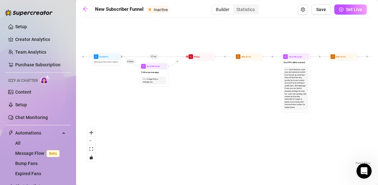
drag, startPoint x: 107, startPoint y: 100, endPoint x: 244, endPoint y: 94, distance: 136.9
click at [244, 94] on div "If True If True If True If False If False If False If True If False Merge Merge…" at bounding box center [226, 93] width 289 height 145
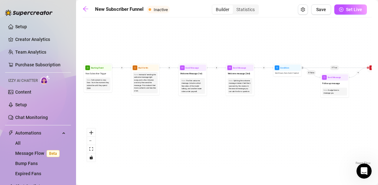
drag, startPoint x: 95, startPoint y: 107, endPoint x: 269, endPoint y: 117, distance: 174.4
click at [269, 117] on div "If True If True If True If False If False If False If True If False Merge Merge…" at bounding box center [226, 93] width 289 height 145
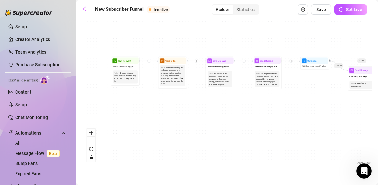
drag, startPoint x: 123, startPoint y: 112, endPoint x: 150, endPoint y: 105, distance: 28.2
click at [150, 105] on div "If True If True If True If False If False If False If True If False Merge Merge…" at bounding box center [226, 93] width 289 height 145
click at [125, 60] on span "Starting Event" at bounding box center [124, 60] width 13 height 3
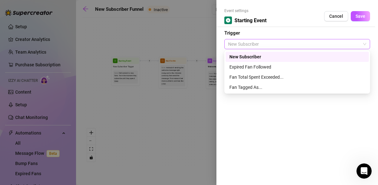
click at [365, 43] on span "New Subscriber" at bounding box center [297, 43] width 138 height 9
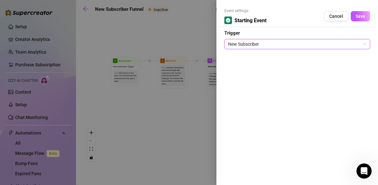
click at [366, 43] on span "New Subscriber" at bounding box center [297, 43] width 138 height 9
click at [363, 16] on span "Save" at bounding box center [360, 16] width 10 height 5
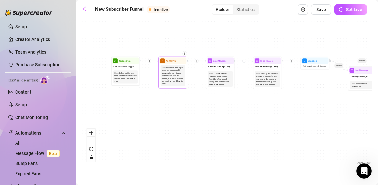
click at [173, 61] on span "Wait for 4m" at bounding box center [171, 60] width 10 height 3
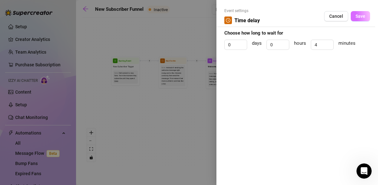
click at [364, 17] on span "Save" at bounding box center [360, 16] width 10 height 5
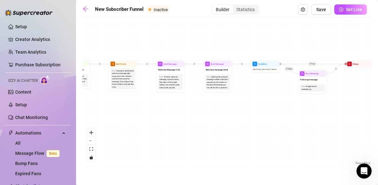
drag, startPoint x: 320, startPoint y: 49, endPoint x: 270, endPoint y: 52, distance: 49.8
click at [270, 52] on div "If True If True If True If False If False If False If True If False Merge Merge…" at bounding box center [226, 93] width 289 height 145
click at [174, 65] on span "Send Message" at bounding box center [169, 63] width 13 height 3
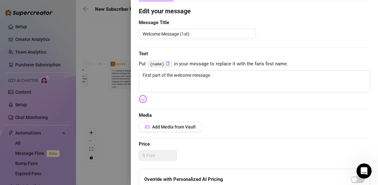
scroll to position [53, 0]
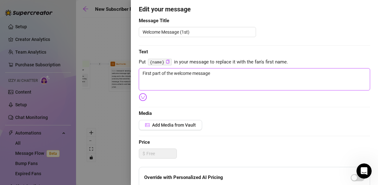
click at [205, 74] on textarea "First part of the welcome message" at bounding box center [254, 79] width 231 height 22
drag, startPoint x: 225, startPoint y: 73, endPoint x: 128, endPoint y: 73, distance: 96.6
click at [128, 73] on div "Event settings Send Message Cancel Save Edit Message General Settings 0 Sent Ed…" at bounding box center [189, 92] width 378 height 185
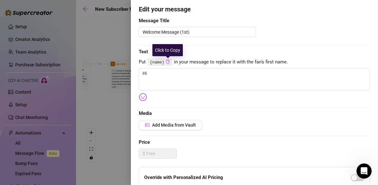
click at [168, 62] on icon "copy" at bounding box center [167, 62] width 3 height 4
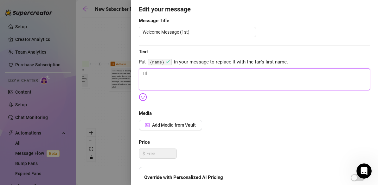
click at [154, 73] on textarea "Hi" at bounding box center [254, 79] width 231 height 22
paste textarea "{name}"
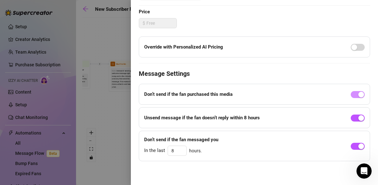
scroll to position [0, 0]
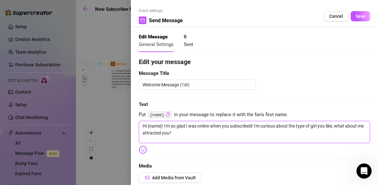
drag, startPoint x: 175, startPoint y: 134, endPoint x: 135, endPoint y: 126, distance: 41.1
click at [135, 126] on div "Event settings Send Message Cancel Save Edit Message General Settings 0 Sent Ed…" at bounding box center [254, 92] width 247 height 185
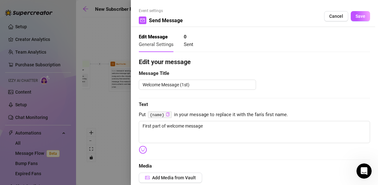
click at [114, 124] on div at bounding box center [189, 92] width 378 height 185
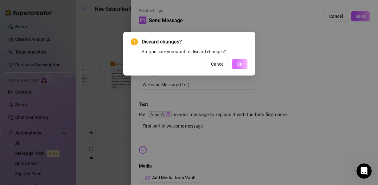
click at [239, 64] on span "OK" at bounding box center [240, 63] width 6 height 5
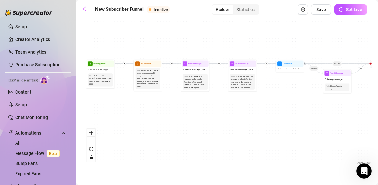
drag, startPoint x: 142, startPoint y: 69, endPoint x: 166, endPoint y: 69, distance: 24.7
click at [166, 69] on div "If True If True If True If False If False If False If True If False Merge Merge…" at bounding box center [226, 93] width 289 height 145
click at [245, 65] on span "Send Message" at bounding box center [242, 63] width 13 height 3
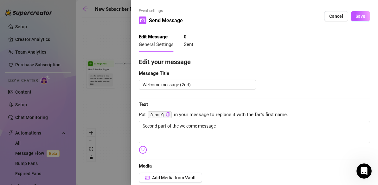
click at [103, 104] on div at bounding box center [189, 92] width 378 height 185
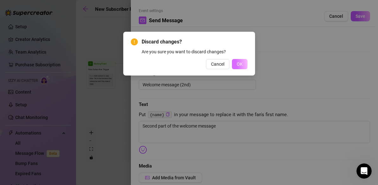
click at [238, 62] on span "OK" at bounding box center [240, 63] width 6 height 5
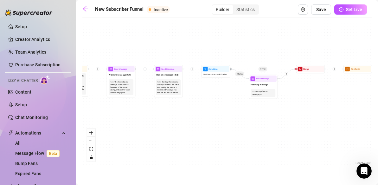
drag, startPoint x: 300, startPoint y: 95, endPoint x: 226, endPoint y: 101, distance: 74.3
click at [226, 101] on div "If True If True If True If False If False If False If True If False Merge Merge…" at bounding box center [226, 93] width 289 height 145
click at [305, 70] on span "Merge" at bounding box center [306, 68] width 6 height 3
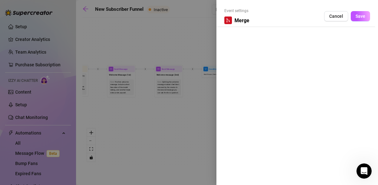
click at [189, 128] on div at bounding box center [189, 92] width 378 height 185
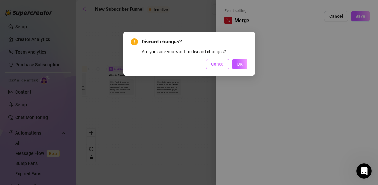
click at [224, 64] on span "Cancel" at bounding box center [217, 63] width 13 height 5
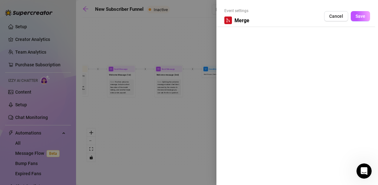
click at [176, 123] on div at bounding box center [189, 92] width 378 height 185
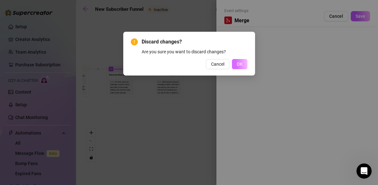
click at [240, 62] on span "OK" at bounding box center [240, 63] width 6 height 5
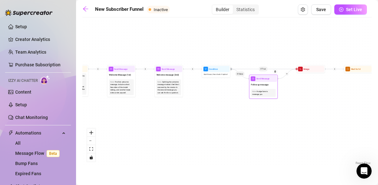
click at [259, 81] on div "Send Message" at bounding box center [263, 78] width 27 height 6
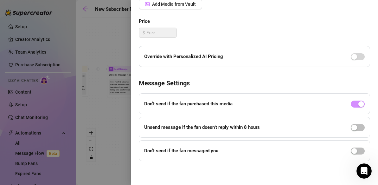
scroll to position [173, 0]
click at [106, 128] on div at bounding box center [189, 92] width 378 height 185
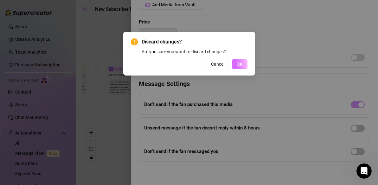
click at [236, 61] on button "OK" at bounding box center [240, 64] width 16 height 10
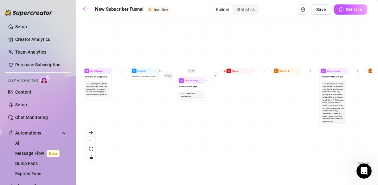
drag, startPoint x: 324, startPoint y: 104, endPoint x: 226, endPoint y: 111, distance: 98.4
click at [226, 111] on div "If True If True If True If False If False If False If True If False Merge Merge…" at bounding box center [226, 93] width 289 height 145
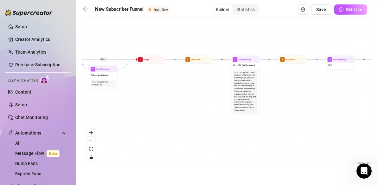
drag, startPoint x: 361, startPoint y: 102, endPoint x: 299, endPoint y: 85, distance: 64.0
click at [299, 85] on div "If True If True If True If False If False If False If True If False Merge Merge…" at bounding box center [226, 93] width 289 height 145
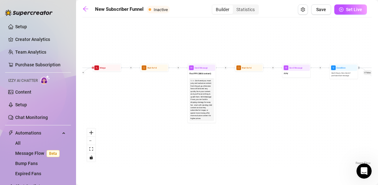
drag, startPoint x: 299, startPoint y: 85, endPoint x: 255, endPoint y: 94, distance: 45.1
click at [255, 94] on div "If True If True If True If False If False If False If True If False Merge Merge…" at bounding box center [226, 93] width 289 height 145
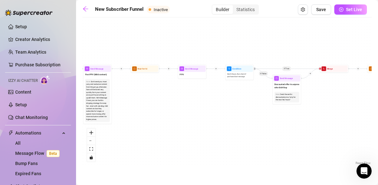
drag, startPoint x: 255, startPoint y: 93, endPoint x: 150, endPoint y: 95, distance: 104.5
click at [150, 95] on div "If True If True If True If False If False If False If True If False Merge Merge…" at bounding box center [226, 93] width 289 height 145
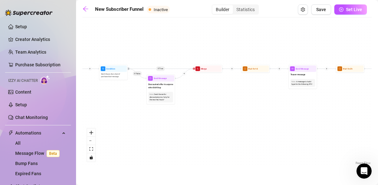
drag, startPoint x: 236, startPoint y: 108, endPoint x: 110, endPoint y: 108, distance: 126.0
click at [110, 108] on div "If True If True If True If False If False If False If True If False Merge Merge…" at bounding box center [226, 93] width 289 height 145
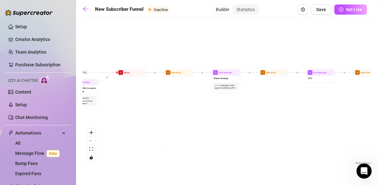
drag, startPoint x: 339, startPoint y: 110, endPoint x: 254, endPoint y: 117, distance: 85.2
click at [254, 116] on div "If True If True If True If False If False If False If True If False Merge Merge…" at bounding box center [226, 93] width 289 height 145
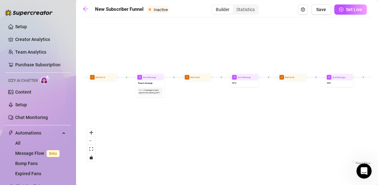
drag, startPoint x: 347, startPoint y: 123, endPoint x: 271, endPoint y: 126, distance: 76.1
click at [271, 126] on div "If True If True If True If False If False If False If True If False Merge Merge…" at bounding box center [226, 93] width 289 height 145
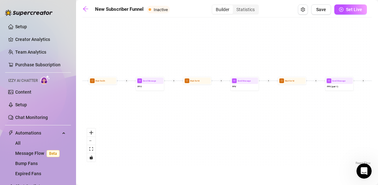
drag, startPoint x: 358, startPoint y: 125, endPoint x: 267, endPoint y: 128, distance: 90.9
click at [267, 128] on div "If True If True If True If False If False If False If True If False Merge Merge…" at bounding box center [226, 93] width 289 height 145
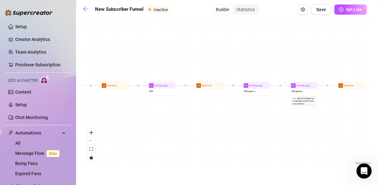
drag, startPoint x: 355, startPoint y: 127, endPoint x: 276, endPoint y: 131, distance: 79.0
click at [276, 131] on div "If True If True If True If False If False If False If True If False Merge Merge…" at bounding box center [226, 93] width 289 height 145
click at [259, 85] on div at bounding box center [262, 80] width 12 height 15
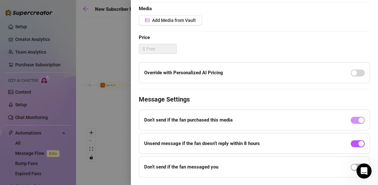
scroll to position [173, 0]
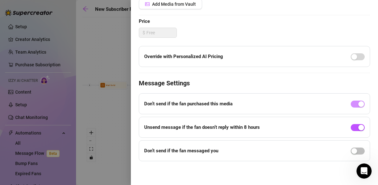
click at [123, 106] on div at bounding box center [189, 92] width 378 height 185
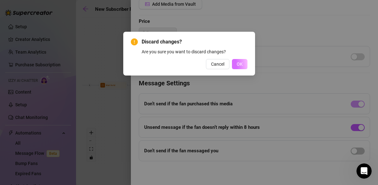
click at [237, 64] on span "OK" at bounding box center [240, 63] width 6 height 5
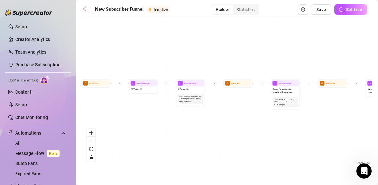
drag, startPoint x: 299, startPoint y: 140, endPoint x: 187, endPoint y: 138, distance: 112.1
click at [187, 138] on div "If True If True If True If False If False If False If True If False Merge Merge…" at bounding box center [226, 93] width 289 height 145
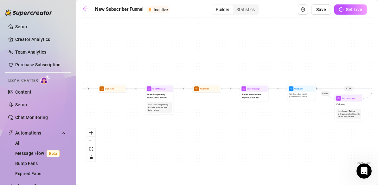
drag, startPoint x: 338, startPoint y: 134, endPoint x: 211, endPoint y: 141, distance: 127.8
click at [211, 141] on div "If True If True If True If False If False If False If True If False Merge Merge…" at bounding box center [226, 93] width 289 height 145
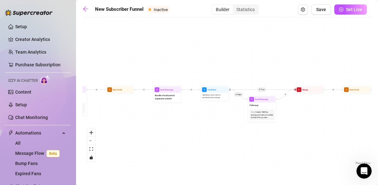
drag, startPoint x: 307, startPoint y: 135, endPoint x: 216, endPoint y: 134, distance: 91.8
click at [216, 134] on div "If True If True If True If False If False If False If True If False Merge Merge…" at bounding box center [226, 93] width 289 height 145
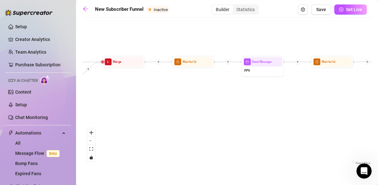
drag, startPoint x: 351, startPoint y: 132, endPoint x: 132, endPoint y: 125, distance: 219.2
click at [132, 125] on div "If True If True If True If False If False If False If True If False Merge Merge…" at bounding box center [226, 93] width 289 height 145
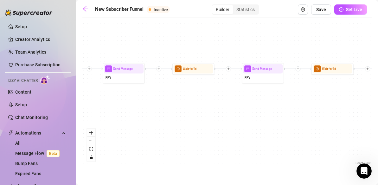
drag, startPoint x: 363, startPoint y: 113, endPoint x: 215, endPoint y: 121, distance: 147.5
click at [215, 121] on div "If True If True If True If False If False If False If True If False Merge Merge…" at bounding box center [226, 93] width 289 height 145
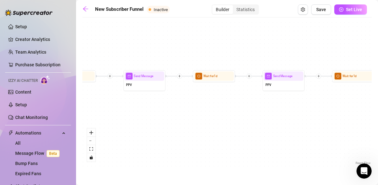
drag, startPoint x: 353, startPoint y: 124, endPoint x: 216, endPoint y: 136, distance: 137.6
click at [216, 136] on div "If True If True If True If False If False If False If True If False Merge Merge…" at bounding box center [226, 93] width 289 height 145
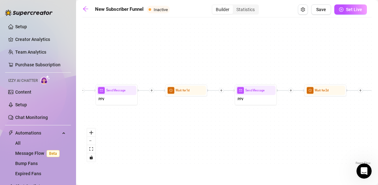
drag, startPoint x: 363, startPoint y: 126, endPoint x: 220, endPoint y: 134, distance: 143.1
click at [220, 134] on div "If True If True If True If False If False If False If True If False Merge Merge…" at bounding box center [226, 93] width 289 height 145
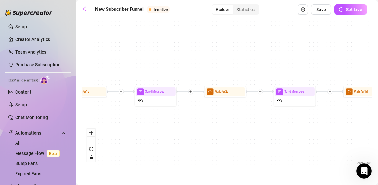
drag, startPoint x: 363, startPoint y: 118, endPoint x: 219, endPoint y: 124, distance: 143.6
click at [219, 124] on div "If True If True If True If False If False If False If True If False Merge Merge…" at bounding box center [226, 93] width 289 height 145
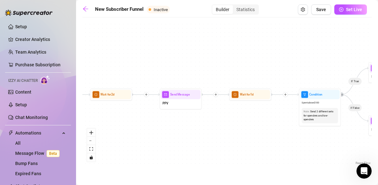
drag, startPoint x: 345, startPoint y: 132, endPoint x: 253, endPoint y: 127, distance: 92.0
click at [253, 127] on div "If True If True If True If False If False If False If True If False Merge Merge…" at bounding box center [226, 93] width 289 height 145
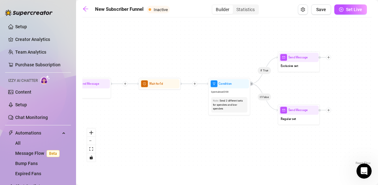
drag, startPoint x: 326, startPoint y: 137, endPoint x: 254, endPoint y: 126, distance: 73.0
click at [254, 126] on div "If True If True If True If False If False If False If True If False Merge Merge…" at bounding box center [226, 93] width 289 height 145
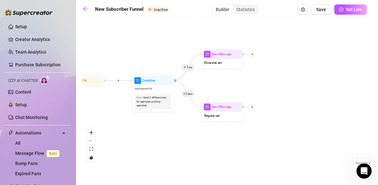
drag, startPoint x: 335, startPoint y: 130, endPoint x: 265, endPoint y: 130, distance: 70.0
click at [265, 130] on div "If True If True If True If False If False If False If True If False Merge Merge…" at bounding box center [226, 93] width 289 height 145
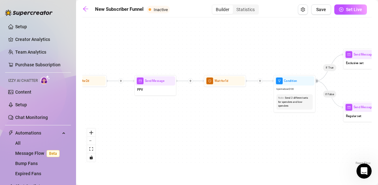
drag, startPoint x: 119, startPoint y: 128, endPoint x: 263, endPoint y: 129, distance: 143.8
click at [263, 129] on div "If True If True If True If False If False If False If True If False Merge Merge…" at bounding box center [226, 93] width 289 height 145
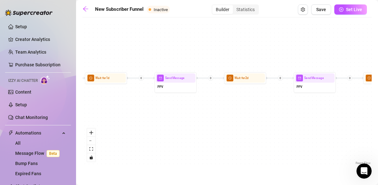
drag, startPoint x: 155, startPoint y: 122, endPoint x: 337, endPoint y: 119, distance: 181.5
click at [337, 119] on div "If True If True If True If False If False If False If True If False Merge Merge…" at bounding box center [226, 93] width 289 height 145
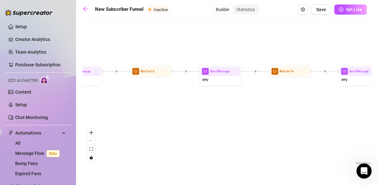
drag, startPoint x: 202, startPoint y: 120, endPoint x: 382, endPoint y: 113, distance: 180.3
click at [377, 113] on html "Setup Creator Analytics Team Analytics Purchase Subscription Izzy AI Chatter Co…" at bounding box center [189, 92] width 378 height 185
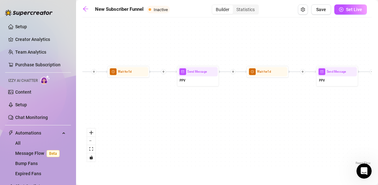
drag, startPoint x: 216, startPoint y: 121, endPoint x: 312, endPoint y: 120, distance: 96.3
click at [312, 120] on div "If True If True If True If False If False If False If True If False Merge Merge…" at bounding box center [226, 93] width 289 height 145
click at [84, 9] on icon "arrow-left" at bounding box center [85, 8] width 5 height 5
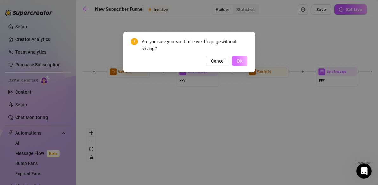
click at [241, 61] on span "OK" at bounding box center [240, 60] width 6 height 5
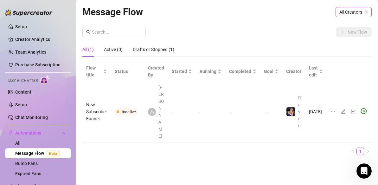
click at [354, 12] on span "All Creators" at bounding box center [353, 11] width 28 height 9
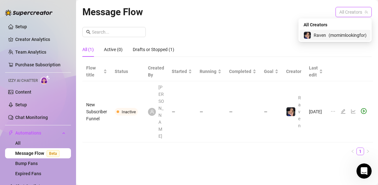
click at [335, 36] on span "( momimlookingfor )" at bounding box center [347, 35] width 38 height 7
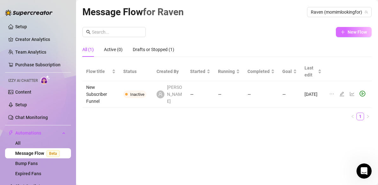
click at [350, 29] on span "New Flow" at bounding box center [356, 31] width 19 height 5
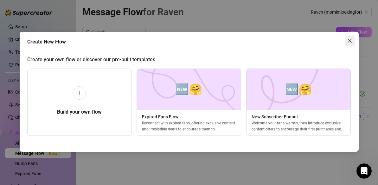
click at [350, 40] on icon "close" at bounding box center [349, 41] width 4 height 4
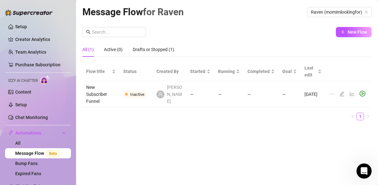
click at [113, 92] on td "New Subscriber Funnel" at bounding box center [100, 94] width 37 height 26
click at [341, 92] on icon "edit" at bounding box center [341, 94] width 4 height 4
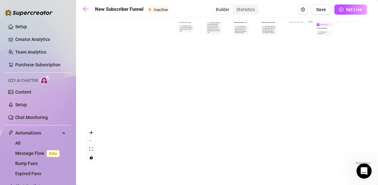
drag, startPoint x: 96, startPoint y: 86, endPoint x: 251, endPoint y: 74, distance: 155.0
click at [251, 74] on div "If True If True If True If False If False If False If True If False Merge Merge…" at bounding box center [226, 93] width 289 height 145
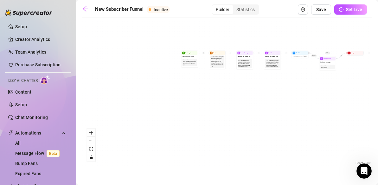
drag, startPoint x: 225, startPoint y: 71, endPoint x: 226, endPoint y: 104, distance: 32.9
click at [226, 104] on div "If True If True If True If False If False If False If True If False Merge Merge…" at bounding box center [226, 93] width 289 height 145
click at [191, 53] on div "Starting Event" at bounding box center [190, 52] width 16 height 4
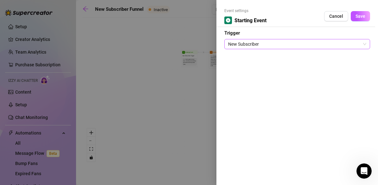
click at [363, 42] on span "New Subscriber" at bounding box center [297, 43] width 138 height 9
click at [179, 90] on div at bounding box center [189, 92] width 378 height 185
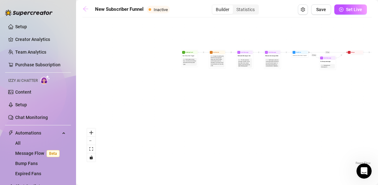
click at [85, 8] on icon "arrow-left" at bounding box center [85, 9] width 6 height 6
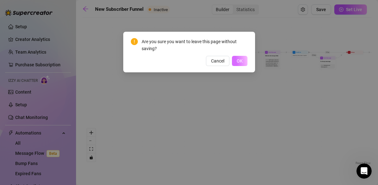
click at [240, 62] on span "OK" at bounding box center [240, 60] width 6 height 5
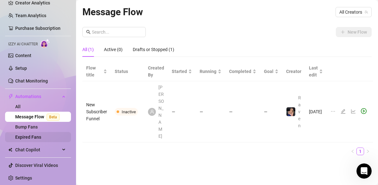
scroll to position [37, 0]
click at [31, 137] on link "Expired Fans" at bounding box center [28, 136] width 26 height 5
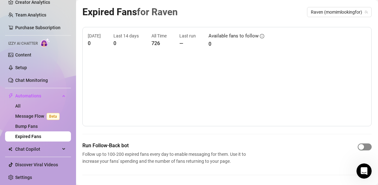
click at [368, 146] on span "button" at bounding box center [365, 146] width 14 height 7
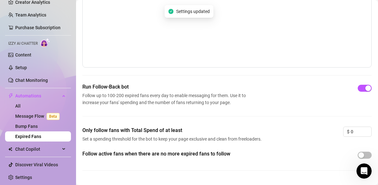
scroll to position [73, 0]
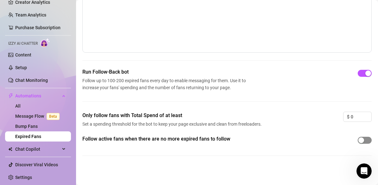
click at [370, 140] on span "button" at bounding box center [365, 139] width 14 height 7
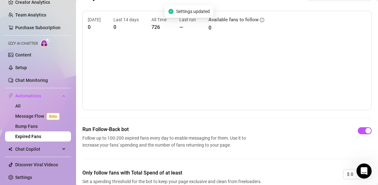
scroll to position [0, 0]
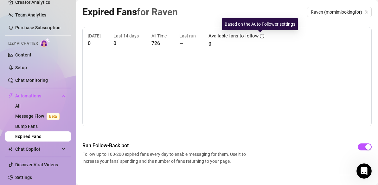
click at [262, 36] on icon "info-circle" at bounding box center [262, 36] width 1 height 2
click at [260, 35] on icon "info-circle" at bounding box center [262, 36] width 4 height 4
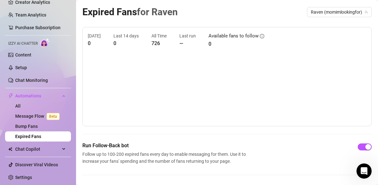
click at [155, 43] on article "726" at bounding box center [158, 43] width 15 height 8
click at [34, 116] on link "Message Flow Beta" at bounding box center [38, 115] width 47 height 5
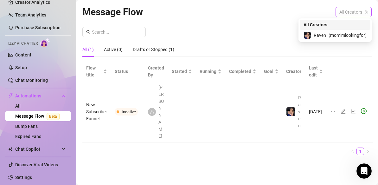
click at [347, 11] on span "All Creators" at bounding box center [353, 11] width 28 height 9
click at [336, 35] on span "( momimlookingfor )" at bounding box center [347, 35] width 38 height 7
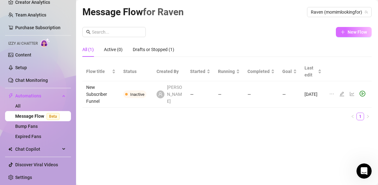
click at [344, 31] on icon "plus" at bounding box center [342, 32] width 4 height 4
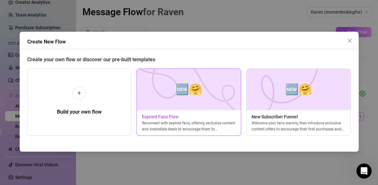
click at [193, 99] on img at bounding box center [188, 89] width 104 height 41
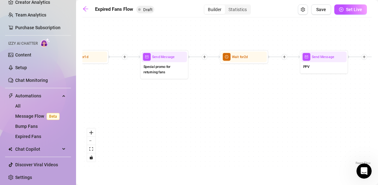
drag, startPoint x: 314, startPoint y: 84, endPoint x: 193, endPoint y: 98, distance: 122.1
click at [195, 98] on div "If True If False Send Message Send Message Wait for 2d Merge Send Message Follo…" at bounding box center [226, 93] width 289 height 145
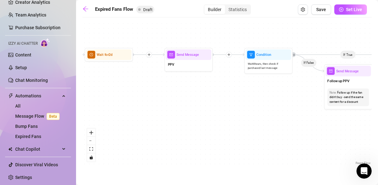
drag, startPoint x: 305, startPoint y: 115, endPoint x: 167, endPoint y: 110, distance: 137.8
click at [167, 110] on div "If True If False Send Message Send Message Wait for 2d Merge Send Message Follo…" at bounding box center [226, 93] width 289 height 145
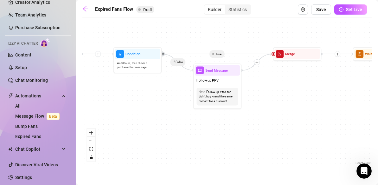
drag, startPoint x: 357, startPoint y: 135, endPoint x: 239, endPoint y: 134, distance: 118.4
click at [239, 134] on div "If True If False Send Message Send Message Wait for 2d Merge Send Message Follo…" at bounding box center [226, 93] width 289 height 145
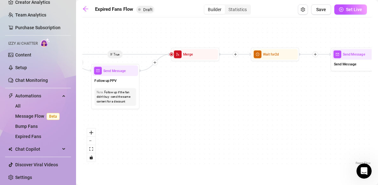
drag, startPoint x: 320, startPoint y: 111, endPoint x: 170, endPoint y: 118, distance: 150.0
click at [170, 118] on div "If True If False Send Message Send Message Wait for 2d Merge Send Message Follo…" at bounding box center [226, 93] width 289 height 145
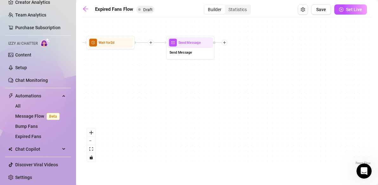
drag, startPoint x: 326, startPoint y: 112, endPoint x: 207, endPoint y: 95, distance: 119.4
click at [207, 95] on div "If True If False Send Message Send Message Wait for 2d Merge Send Message Follo…" at bounding box center [226, 93] width 289 height 145
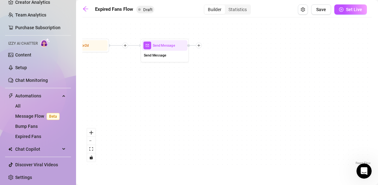
drag, startPoint x: 240, startPoint y: 89, endPoint x: 346, endPoint y: 101, distance: 106.4
click at [345, 101] on div "If True If False Send Message Send Message Wait for 2d Merge Send Message Follo…" at bounding box center [226, 93] width 289 height 145
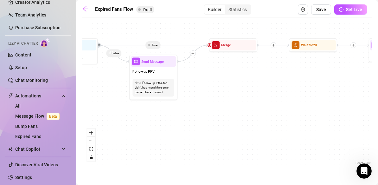
drag, startPoint x: 231, startPoint y: 95, endPoint x: 346, endPoint y: 79, distance: 117.1
click at [346, 79] on div "If True If False Send Message Send Message Wait for 2d Merge Send Message Follo…" at bounding box center [226, 93] width 289 height 145
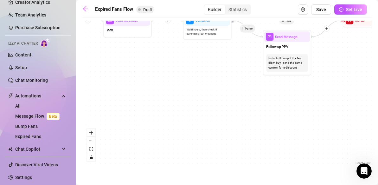
drag, startPoint x: 217, startPoint y: 84, endPoint x: 338, endPoint y: 66, distance: 122.7
click at [338, 66] on div "If True If False Send Message Send Message Wait for 2d Merge Send Message Follo…" at bounding box center [226, 93] width 289 height 145
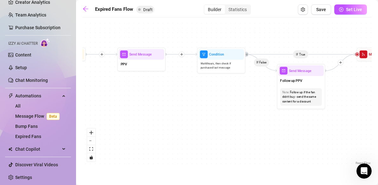
drag, startPoint x: 216, startPoint y: 80, endPoint x: 225, endPoint y: 114, distance: 34.8
click at [225, 114] on div "If True If False Send Message Send Message Wait for 2d Merge Send Message Follo…" at bounding box center [226, 93] width 289 height 145
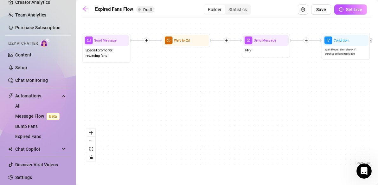
drag, startPoint x: 225, startPoint y: 114, endPoint x: 351, endPoint y: 100, distance: 127.1
click at [351, 100] on div "If True If False Send Message Send Message Wait for 2d Merge Send Message Follo…" at bounding box center [226, 93] width 289 height 145
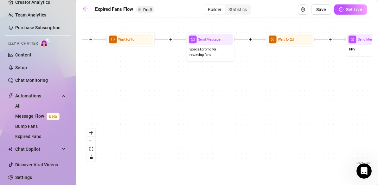
drag, startPoint x: 205, startPoint y: 104, endPoint x: 310, endPoint y: 103, distance: 105.1
click at [310, 103] on div "If True If False Send Message Send Message Wait for 2d Merge Send Message Follo…" at bounding box center [226, 93] width 289 height 145
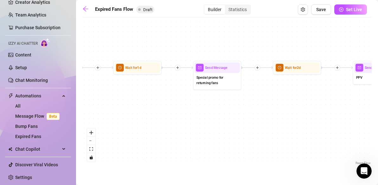
drag, startPoint x: 188, startPoint y: 70, endPoint x: 195, endPoint y: 109, distance: 39.7
click at [195, 109] on div "If True If False Send Message Send Message Wait for 2d Merge Send Message Follo…" at bounding box center [226, 93] width 289 height 145
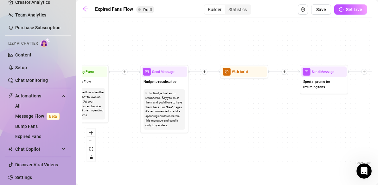
drag, startPoint x: 150, startPoint y: 103, endPoint x: 255, endPoint y: 97, distance: 104.7
click at [255, 97] on div "If True If False Send Message Send Message Wait for 2d Merge Send Message Follo…" at bounding box center [226, 93] width 289 height 145
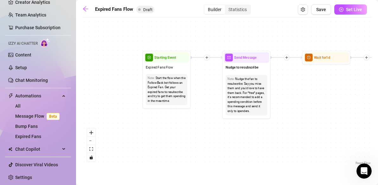
drag, startPoint x: 125, startPoint y: 113, endPoint x: 206, endPoint y: 99, distance: 82.3
click at [206, 99] on div "If True If False Send Message Send Message Wait for 2d Merge Send Message Follo…" at bounding box center [226, 93] width 289 height 145
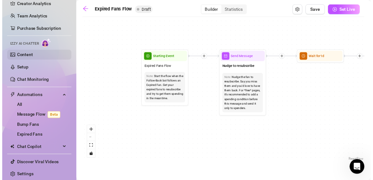
scroll to position [37, 0]
